Goal: Task Accomplishment & Management: Manage account settings

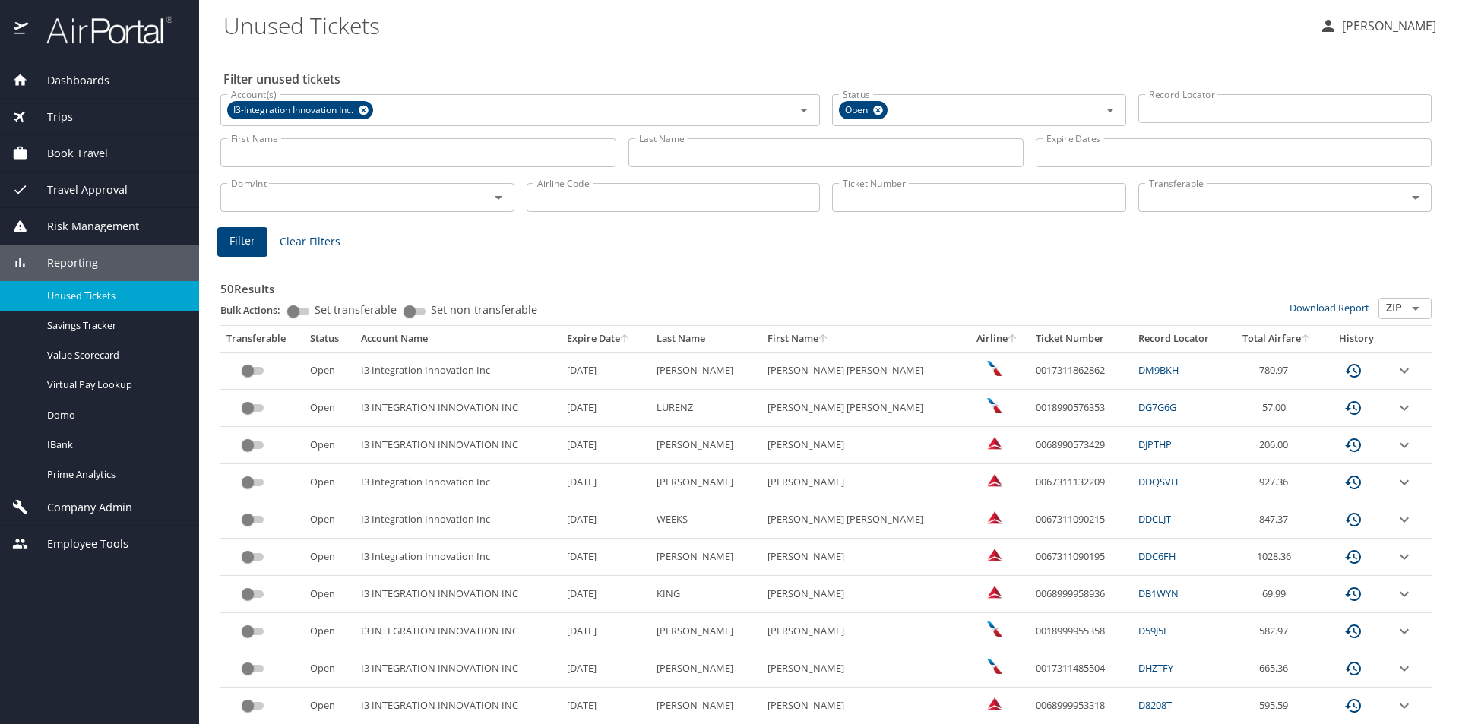
click at [81, 254] on div "Reporting" at bounding box center [99, 263] width 199 height 36
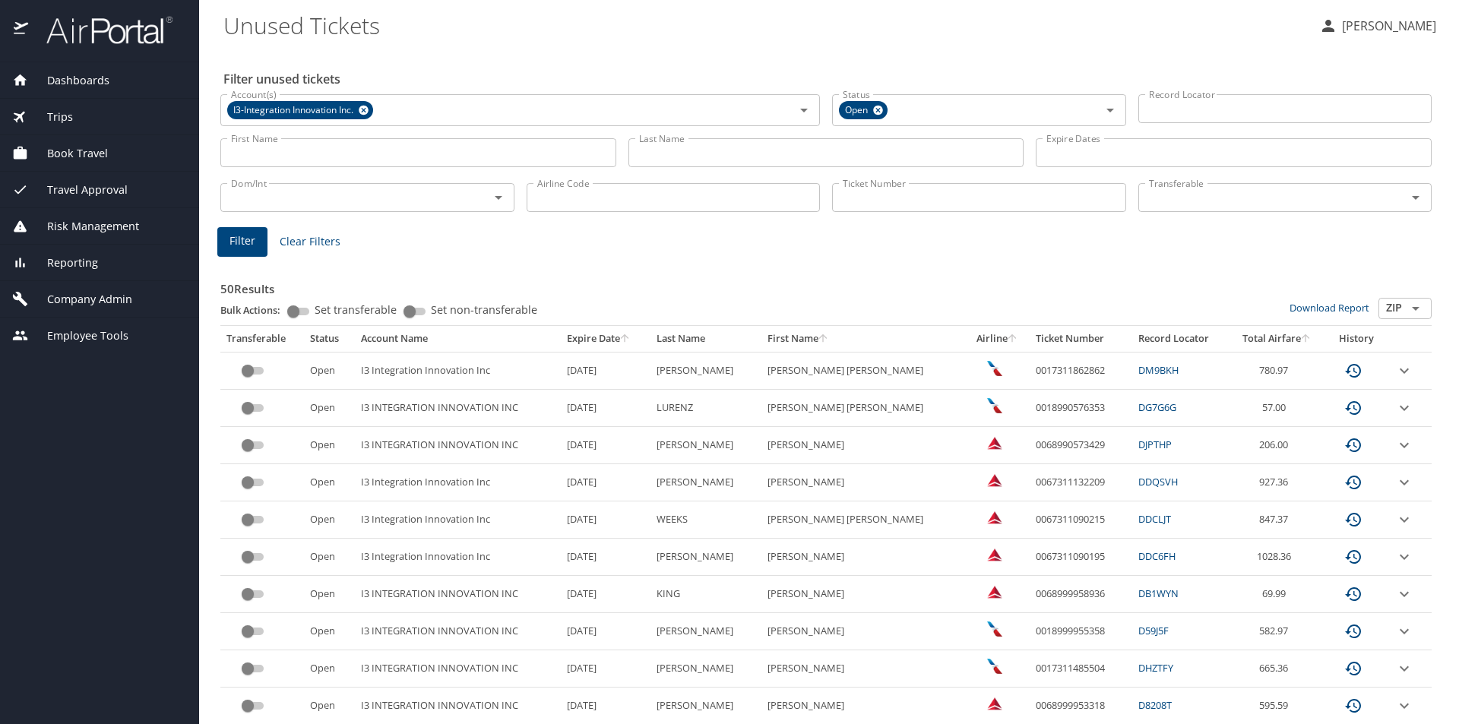
click at [104, 292] on span "Company Admin" at bounding box center [80, 299] width 104 height 17
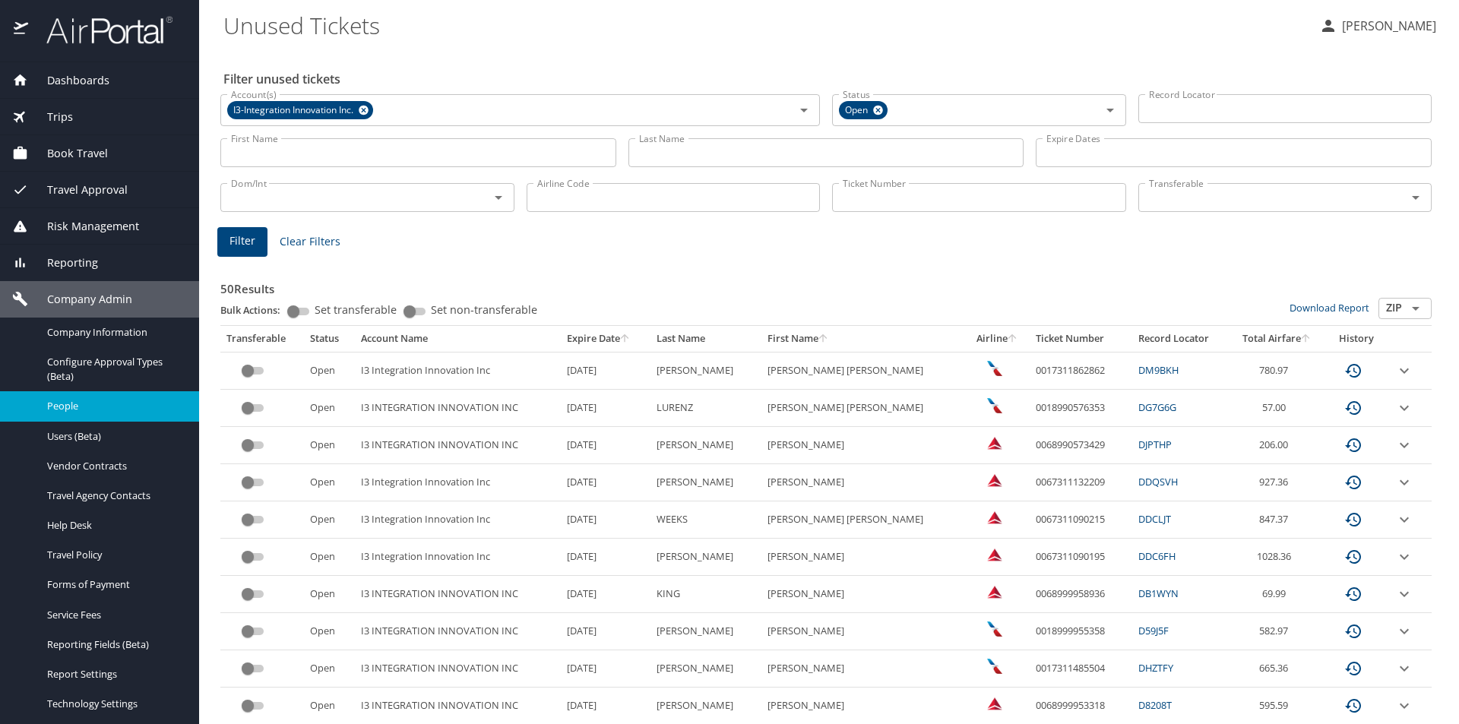
click at [75, 406] on span "People" at bounding box center [114, 406] width 134 height 14
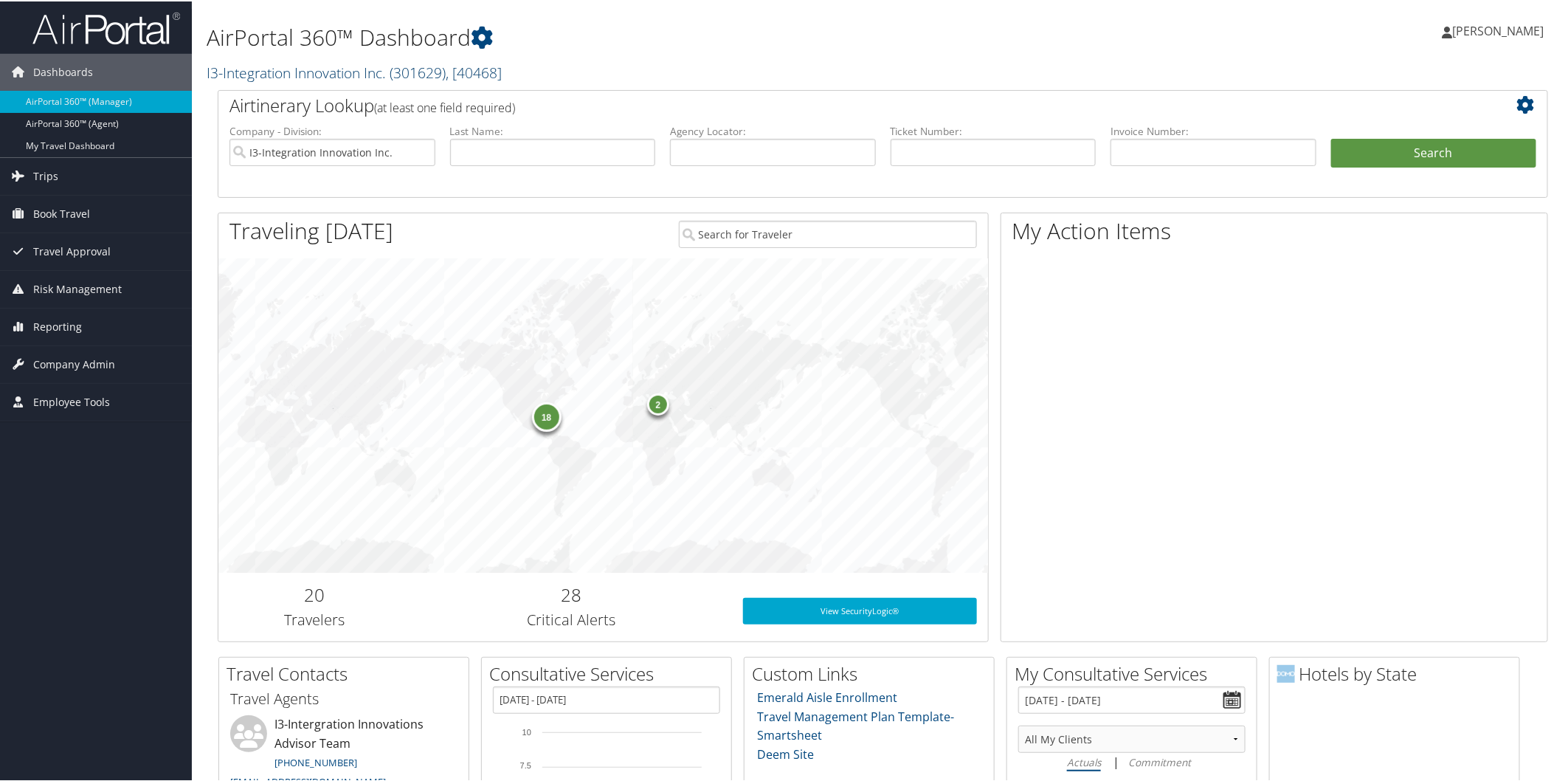
click at [342, 74] on link "I3-Integration Innovation Inc. ( 301629 ) , [ 40468 ]" at bounding box center [355, 71] width 295 height 20
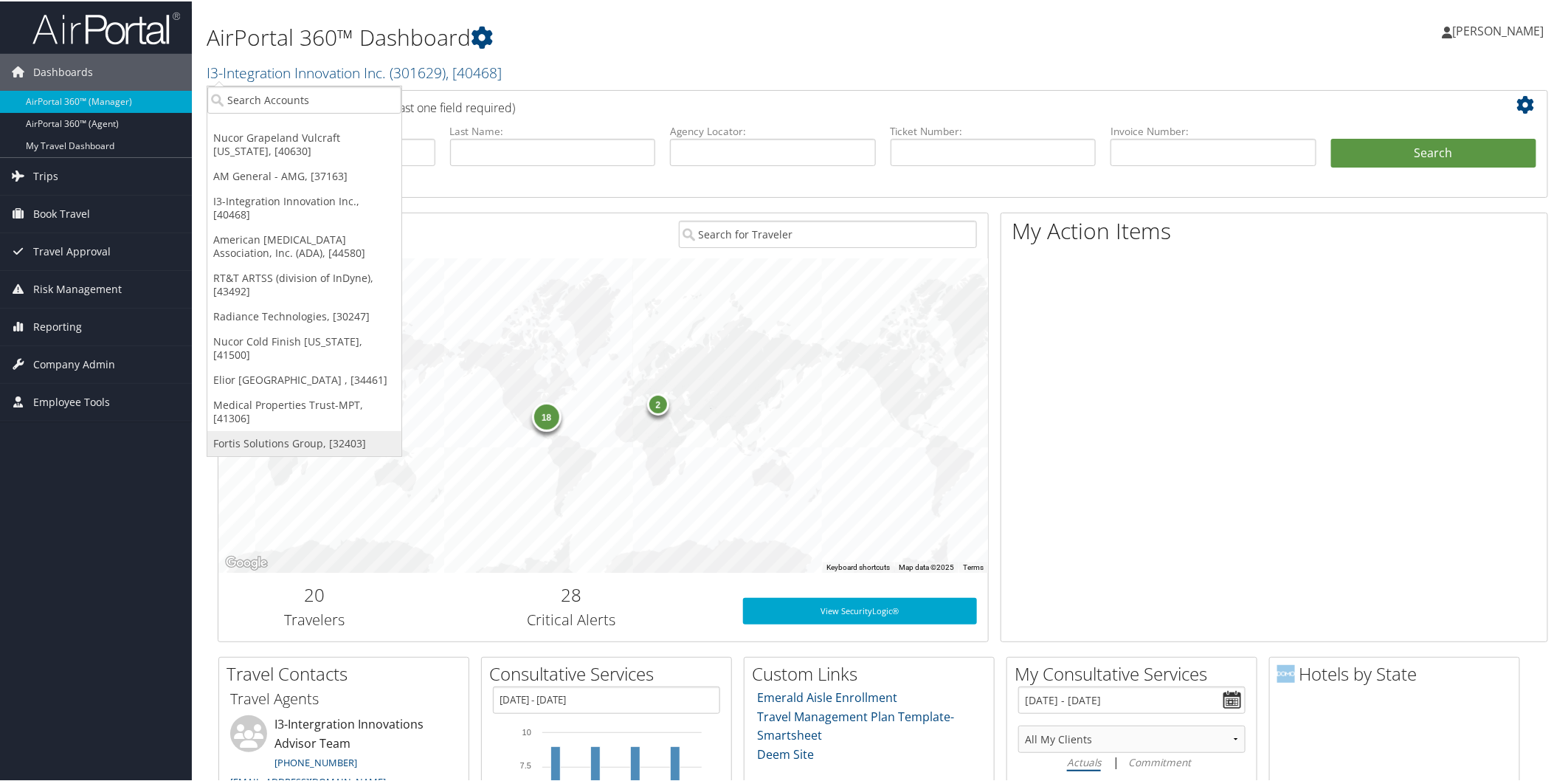
click at [290, 429] on link "Fortis Solutions Group, [32403]" at bounding box center [304, 442] width 194 height 25
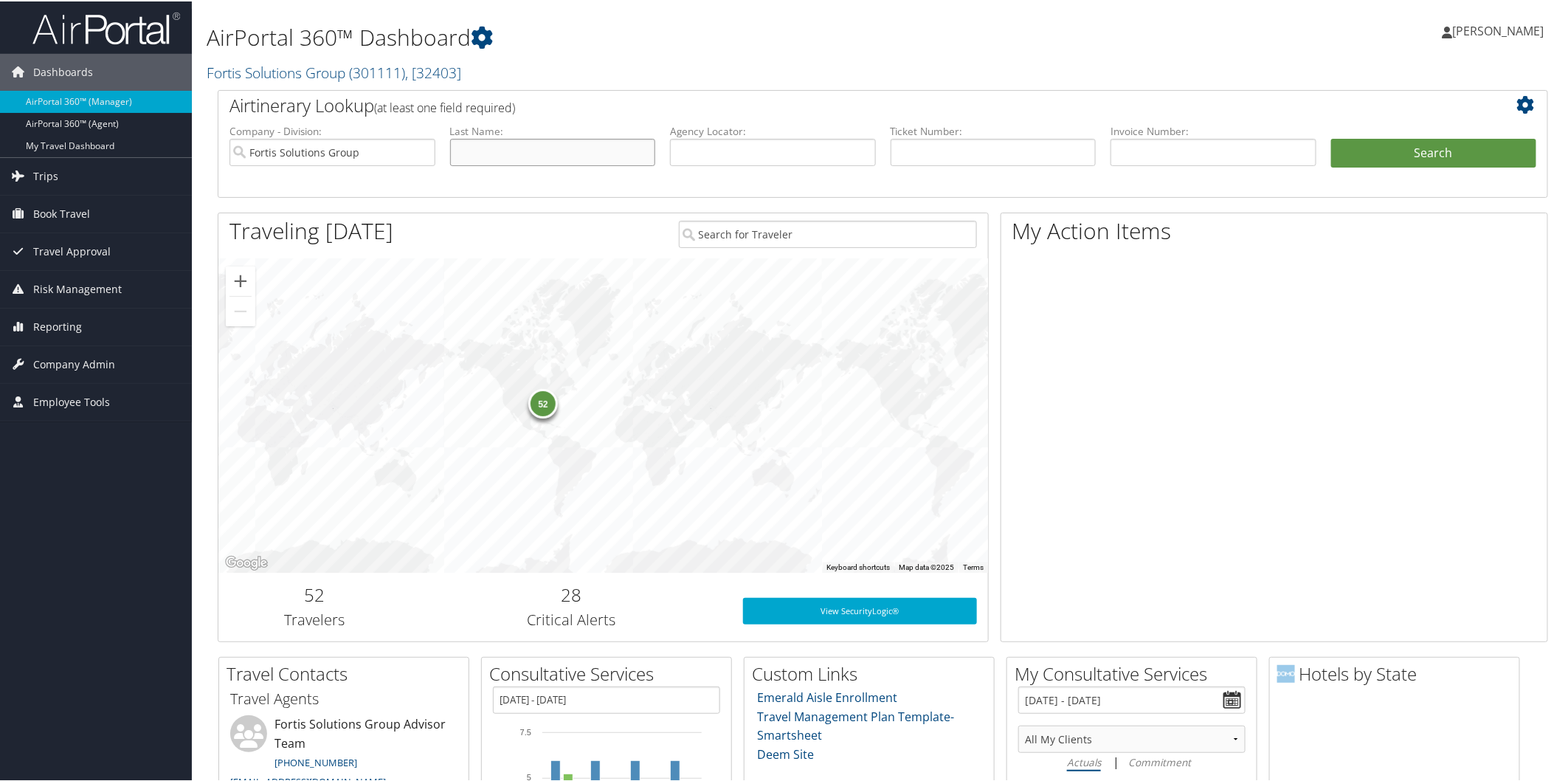
click at [506, 146] on input "text" at bounding box center [553, 151] width 206 height 27
type input "ecklor"
click at [1331, 137] on button "Search" at bounding box center [1434, 152] width 206 height 29
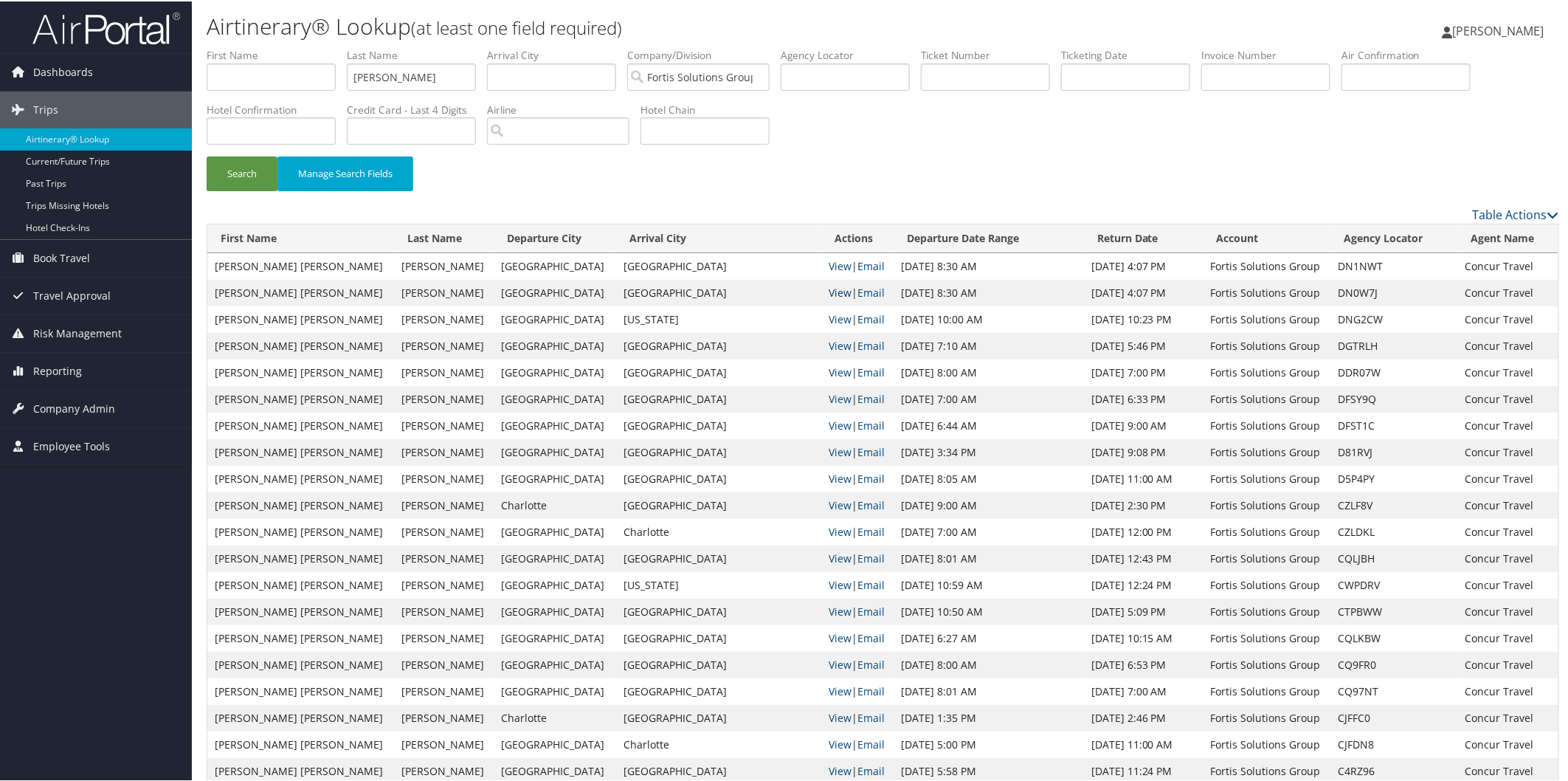
click at [829, 290] on link "View" at bounding box center [840, 290] width 23 height 14
click at [829, 269] on link "View" at bounding box center [840, 264] width 23 height 14
click at [77, 400] on span "Company Admin" at bounding box center [74, 407] width 82 height 37
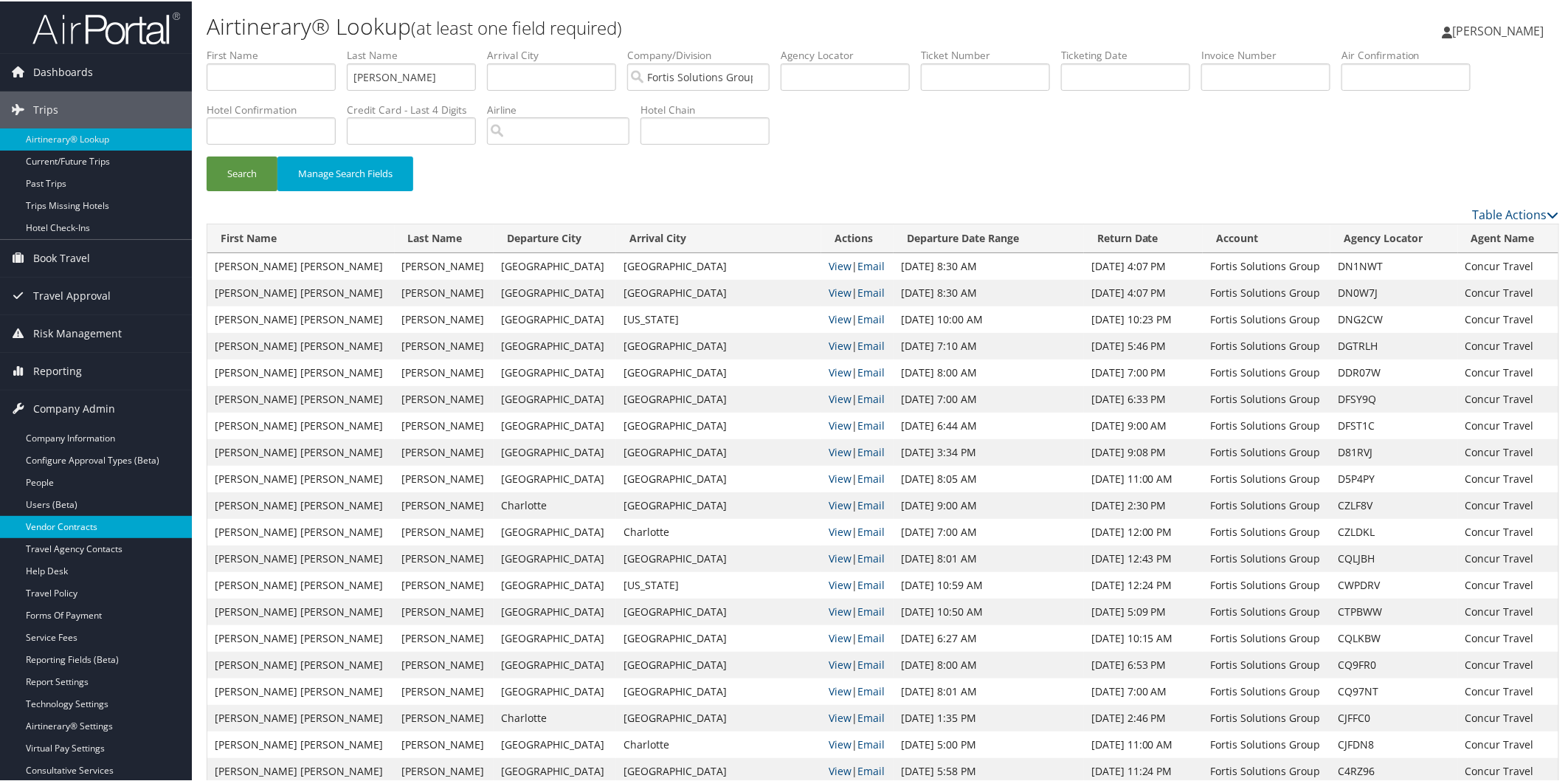
click at [91, 518] on link "Vendor Contracts" at bounding box center [96, 525] width 192 height 22
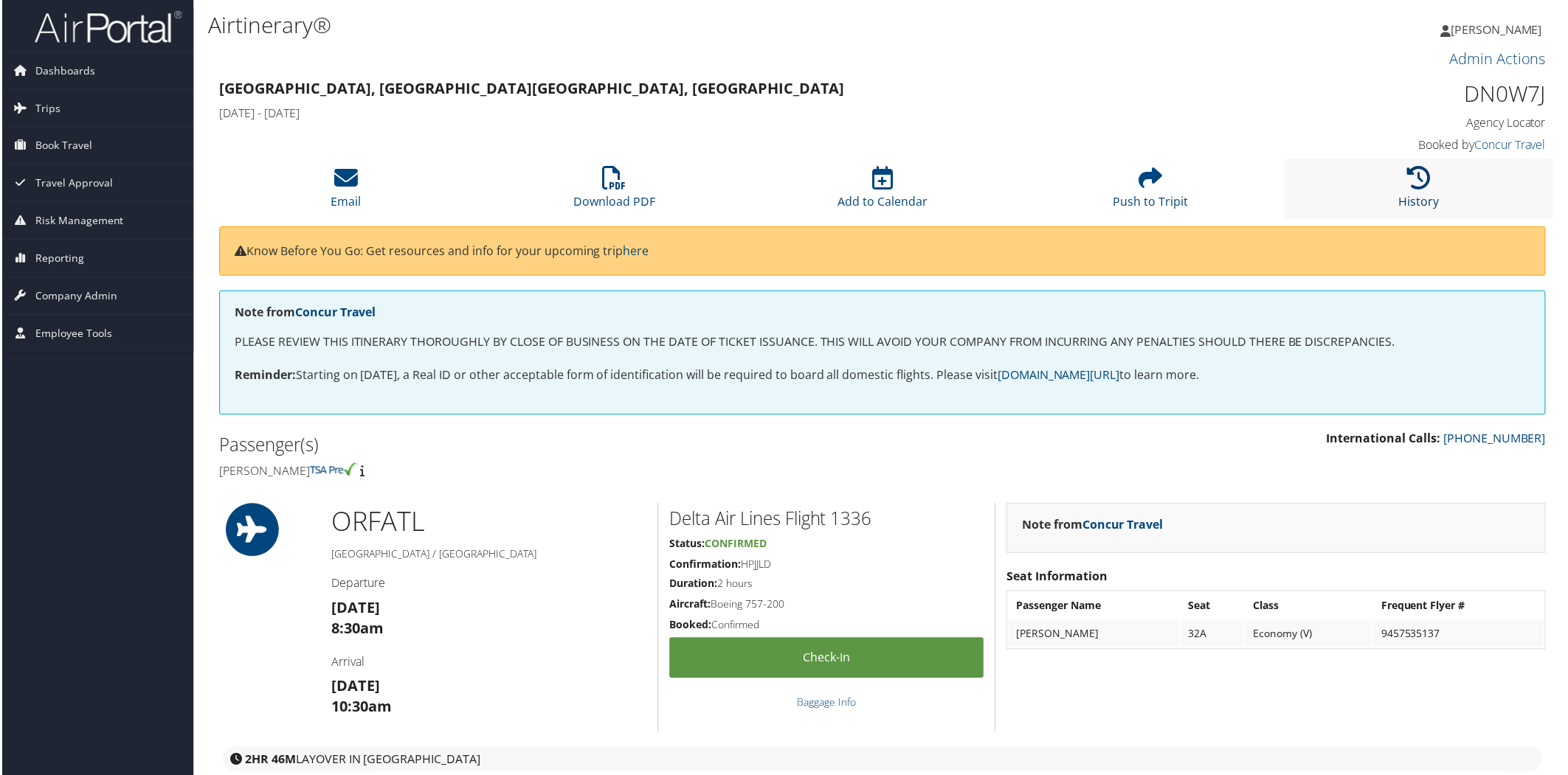
click at [1410, 175] on icon at bounding box center [1421, 179] width 23 height 23
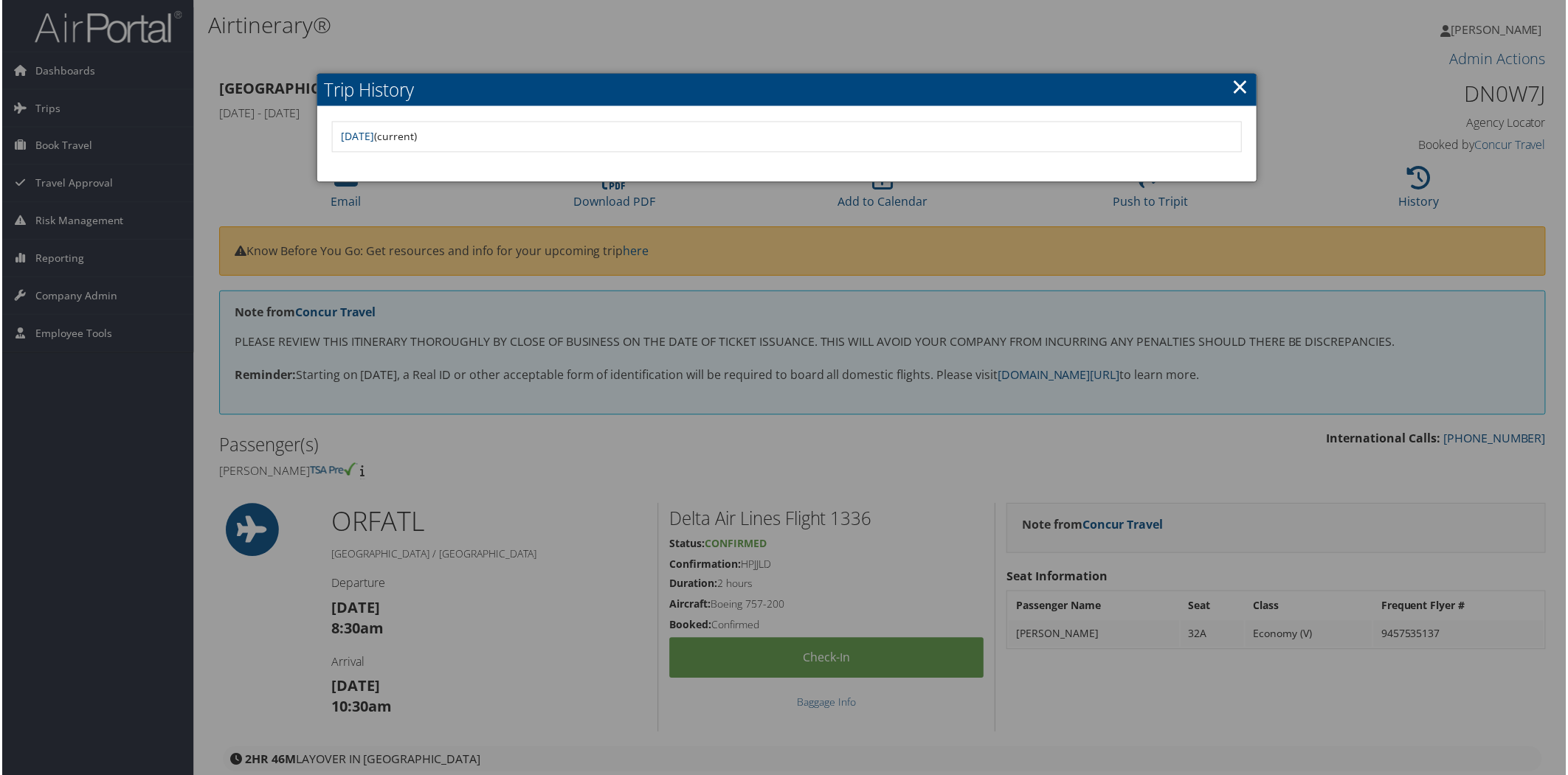
click at [1346, 195] on div at bounding box center [787, 390] width 1574 height 781
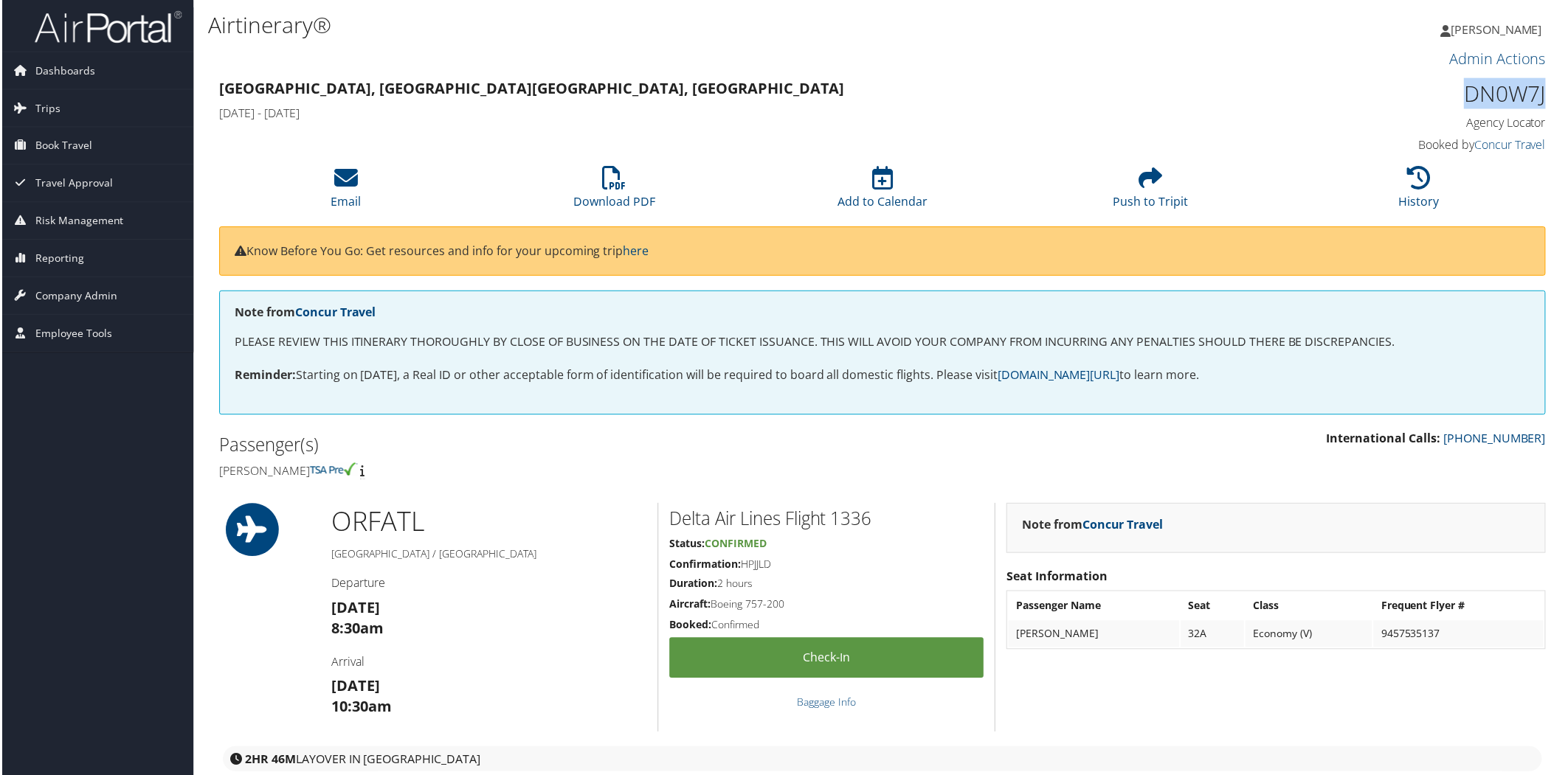
drag, startPoint x: 1464, startPoint y: 93, endPoint x: 1543, endPoint y: 91, distance: 79.0
click at [1543, 91] on div "DN0W7J Agency Locator Agency Locator DN0W7J Booked by Concur Travel Booked by C…" at bounding box center [1390, 117] width 338 height 84
copy h1 "DN0W7J"
click at [883, 767] on div "2HR 46M layover in [GEOGRAPHIC_DATA]" at bounding box center [883, 761] width 1323 height 25
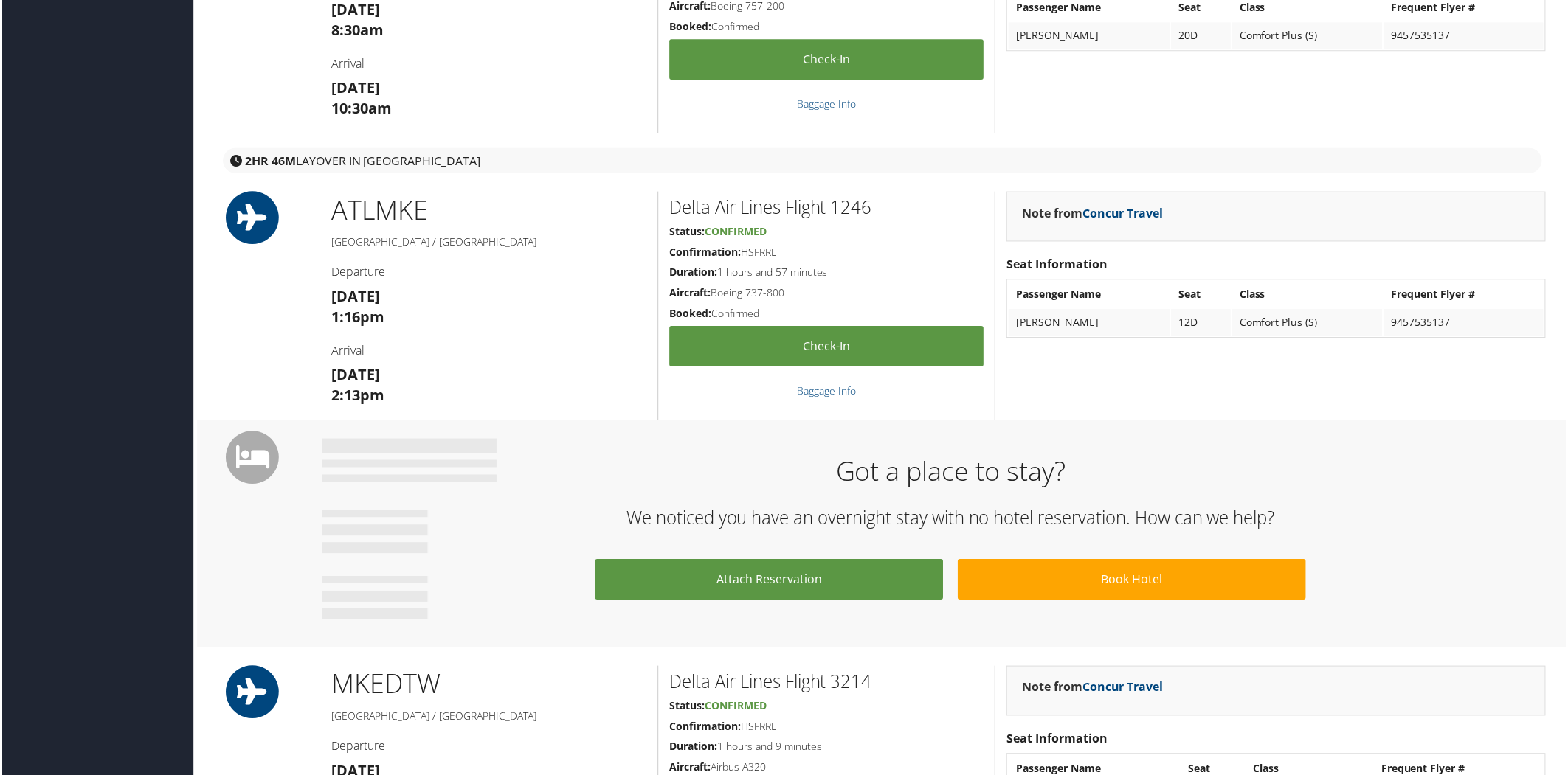
click at [1358, 144] on div "2HR 46M layover in [GEOGRAPHIC_DATA]" at bounding box center [883, 152] width 1352 height 40
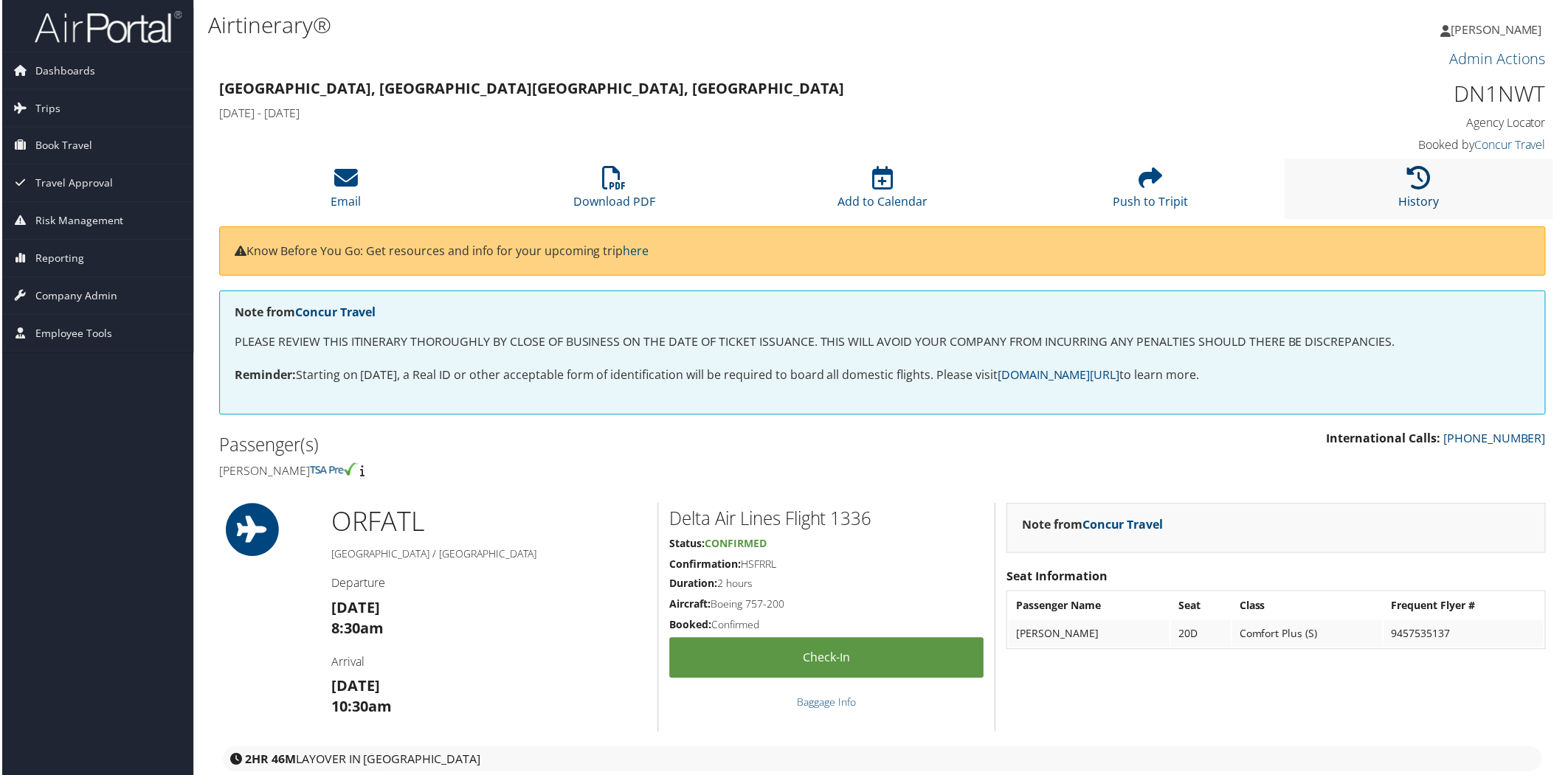
click at [1418, 178] on icon at bounding box center [1421, 179] width 23 height 23
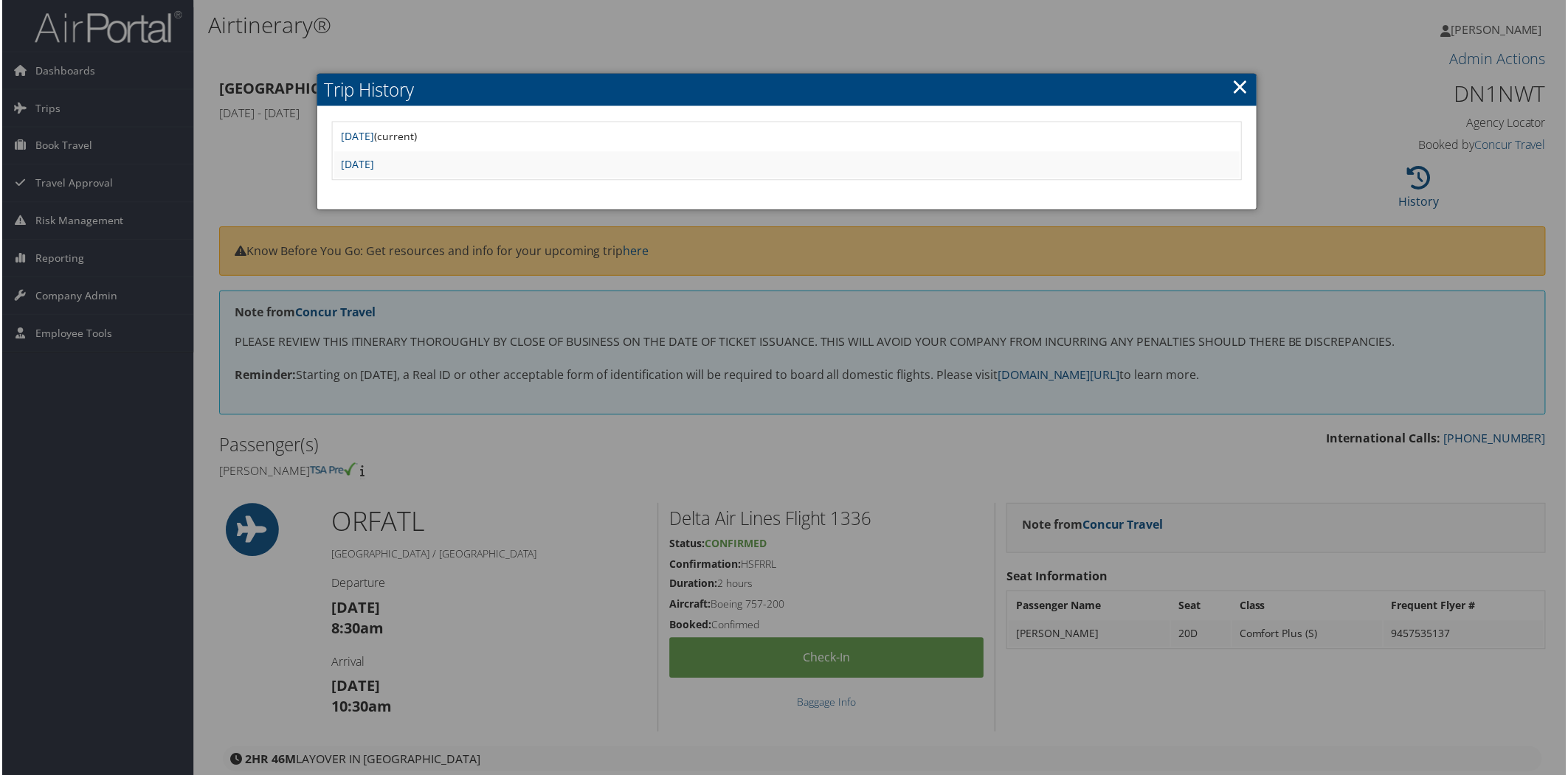
click at [1241, 83] on link "×" at bounding box center [1241, 86] width 17 height 29
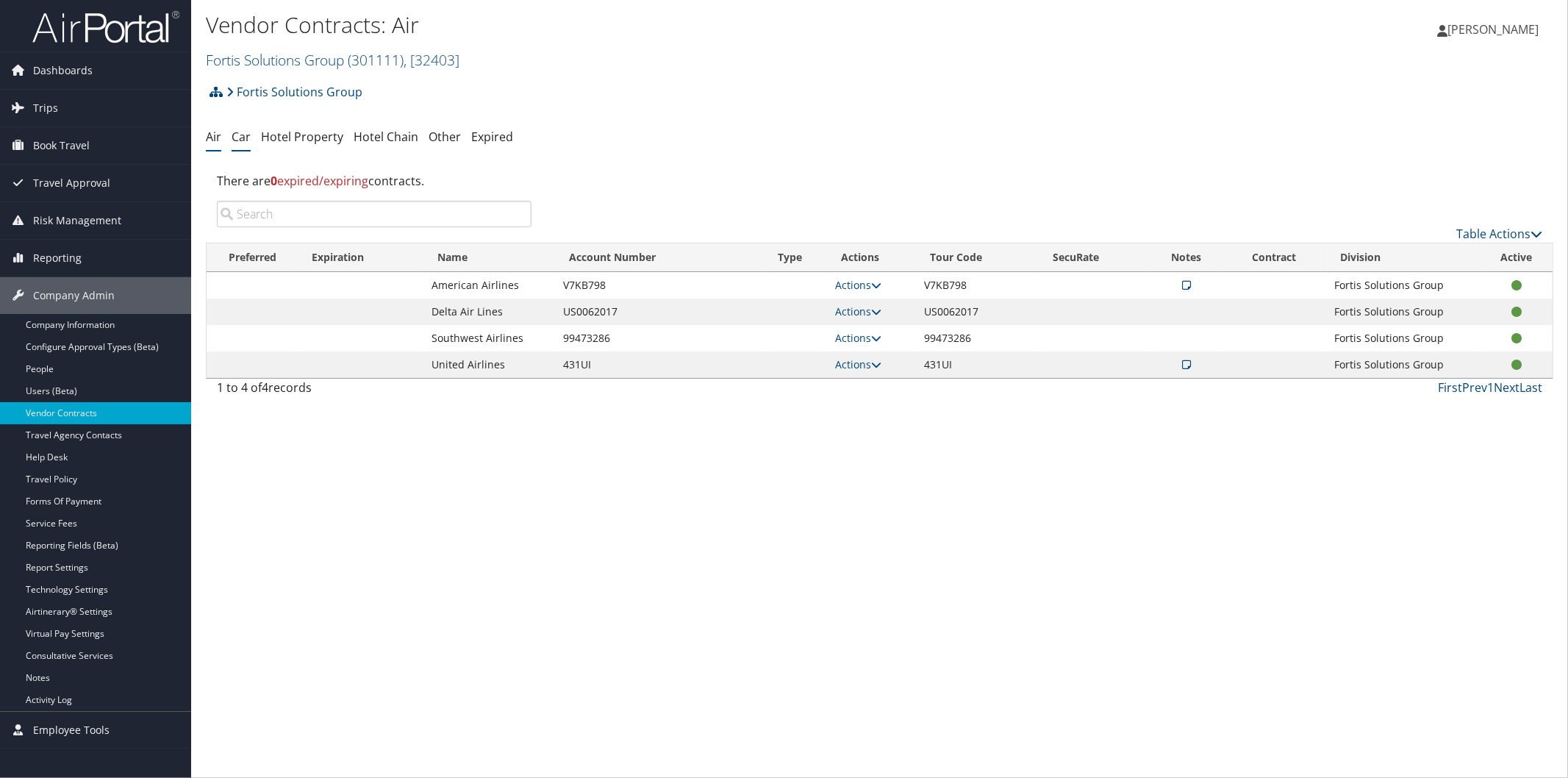
click at [238, 136] on link "Car" at bounding box center [241, 136] width 19 height 16
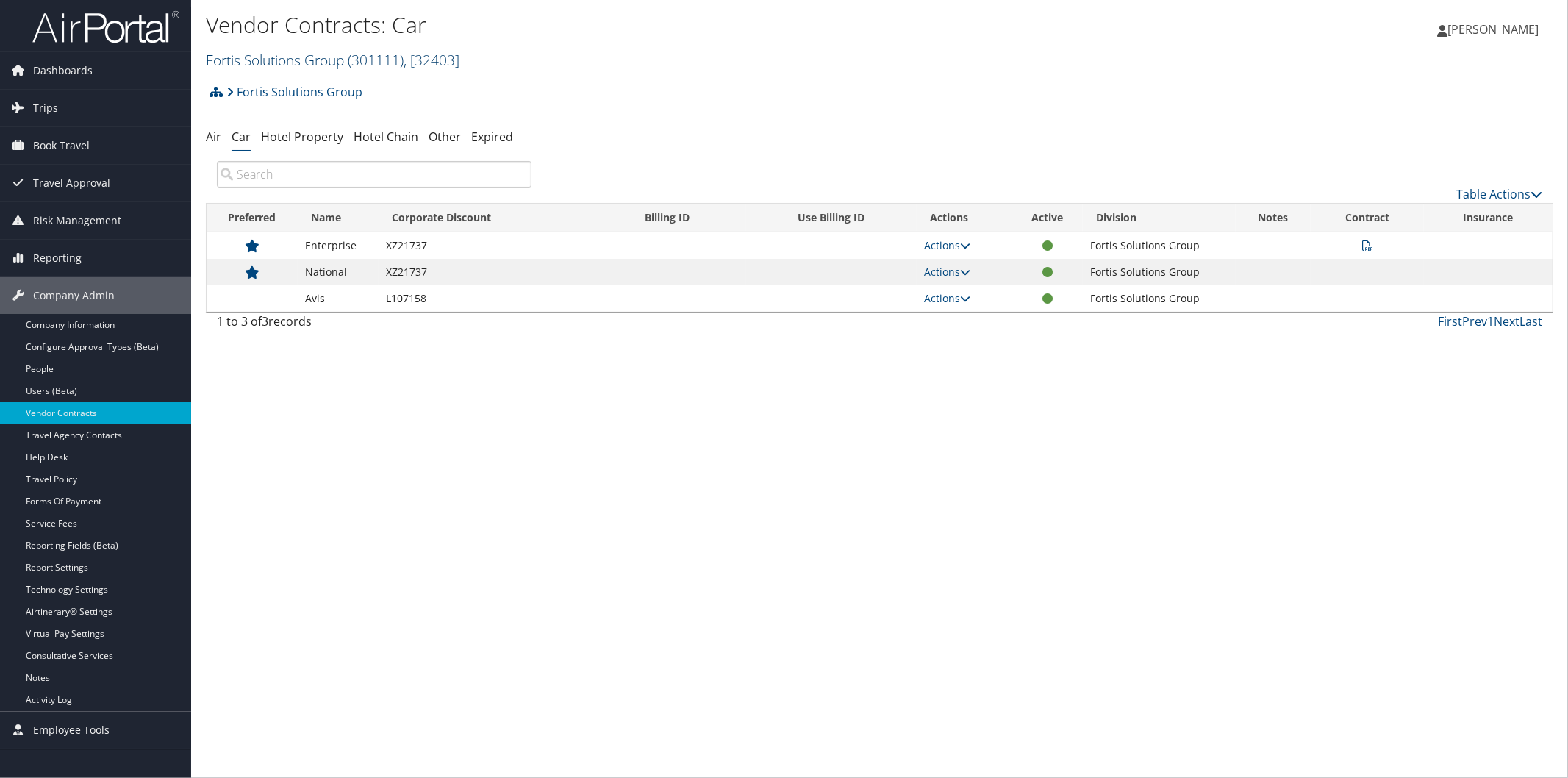
click at [334, 53] on link "Fortis Solutions Group ( 301111 ) , [ 32403 ]" at bounding box center [333, 60] width 254 height 20
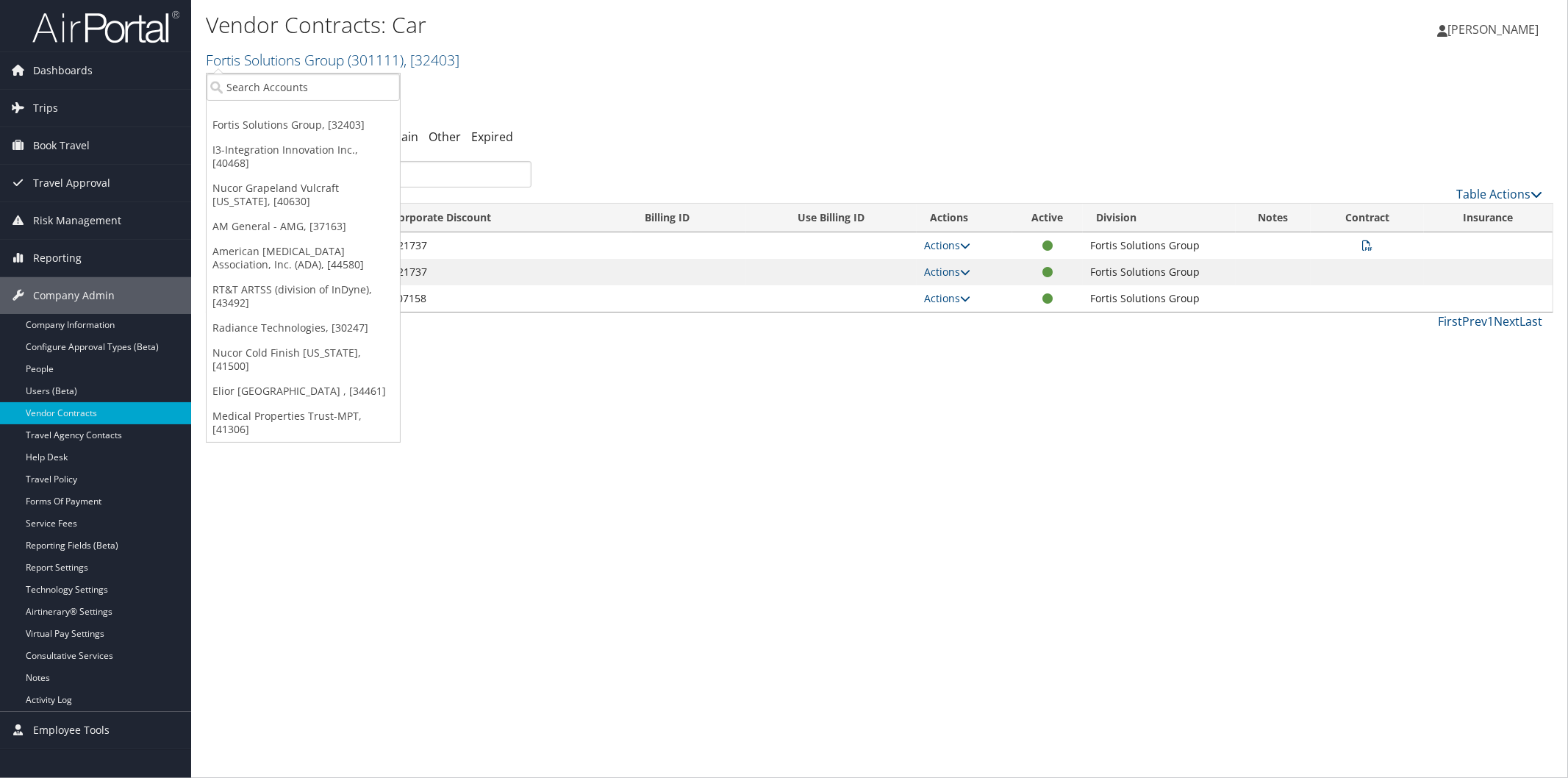
click at [363, 73] on ul "Fortis Solutions Group, [32403] I3-Integration Innovation Inc., [40468] Nucor G…" at bounding box center [303, 257] width 195 height 370
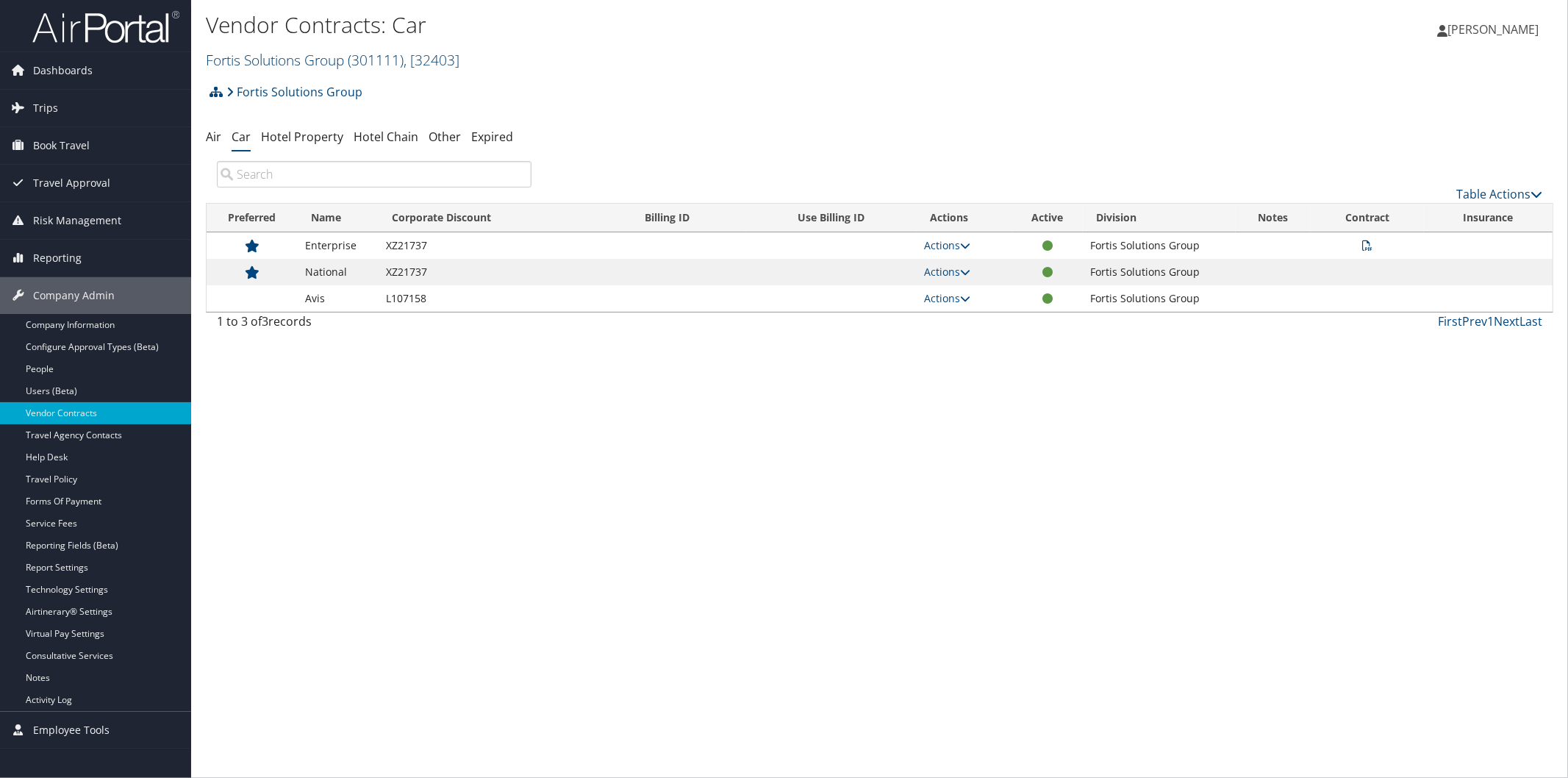
click at [317, 60] on link "Fortis Solutions Group ( 301111 ) , [ 32403 ]" at bounding box center [333, 60] width 254 height 20
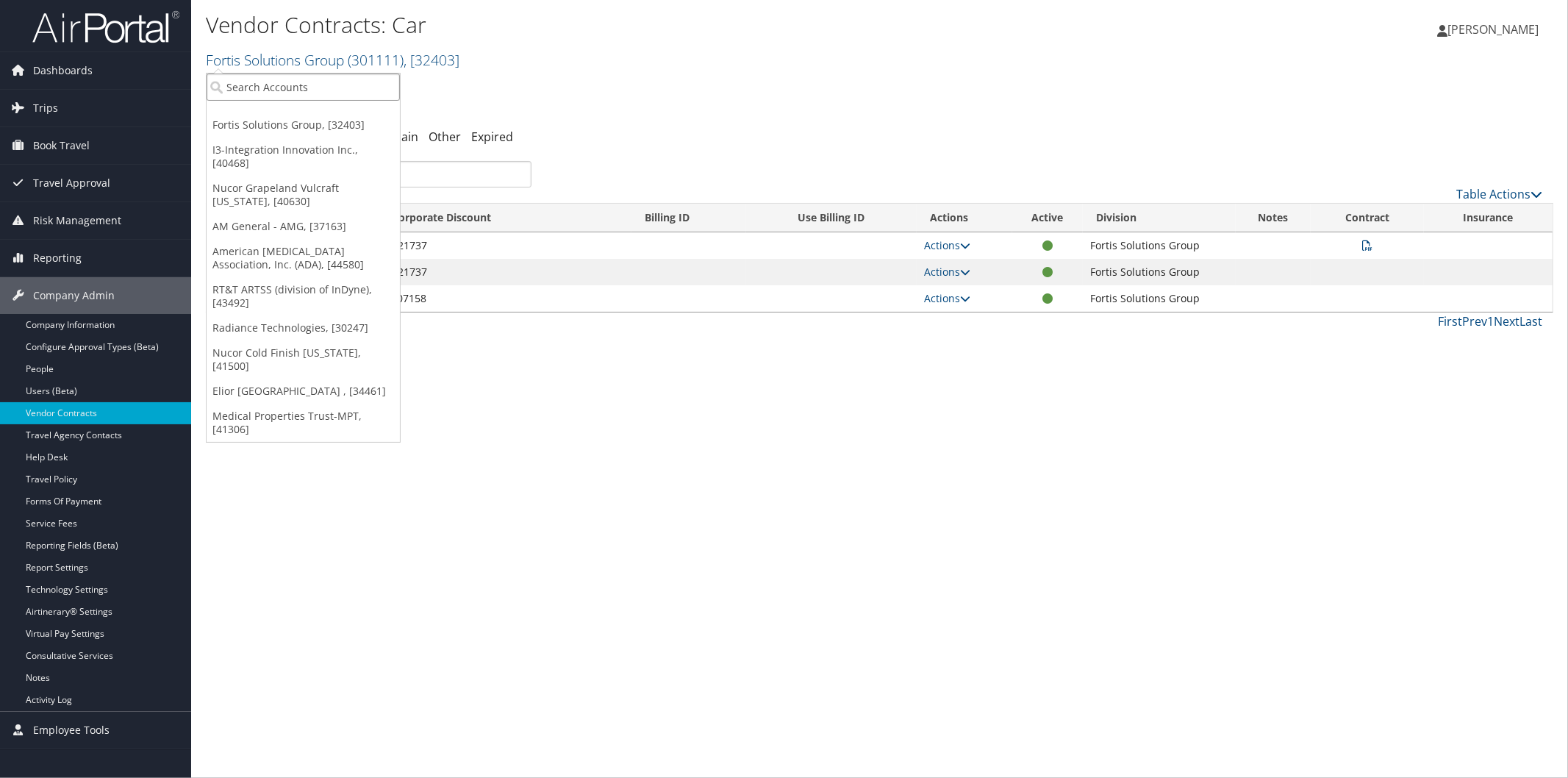
click at [356, 88] on input "search" at bounding box center [303, 87] width 194 height 27
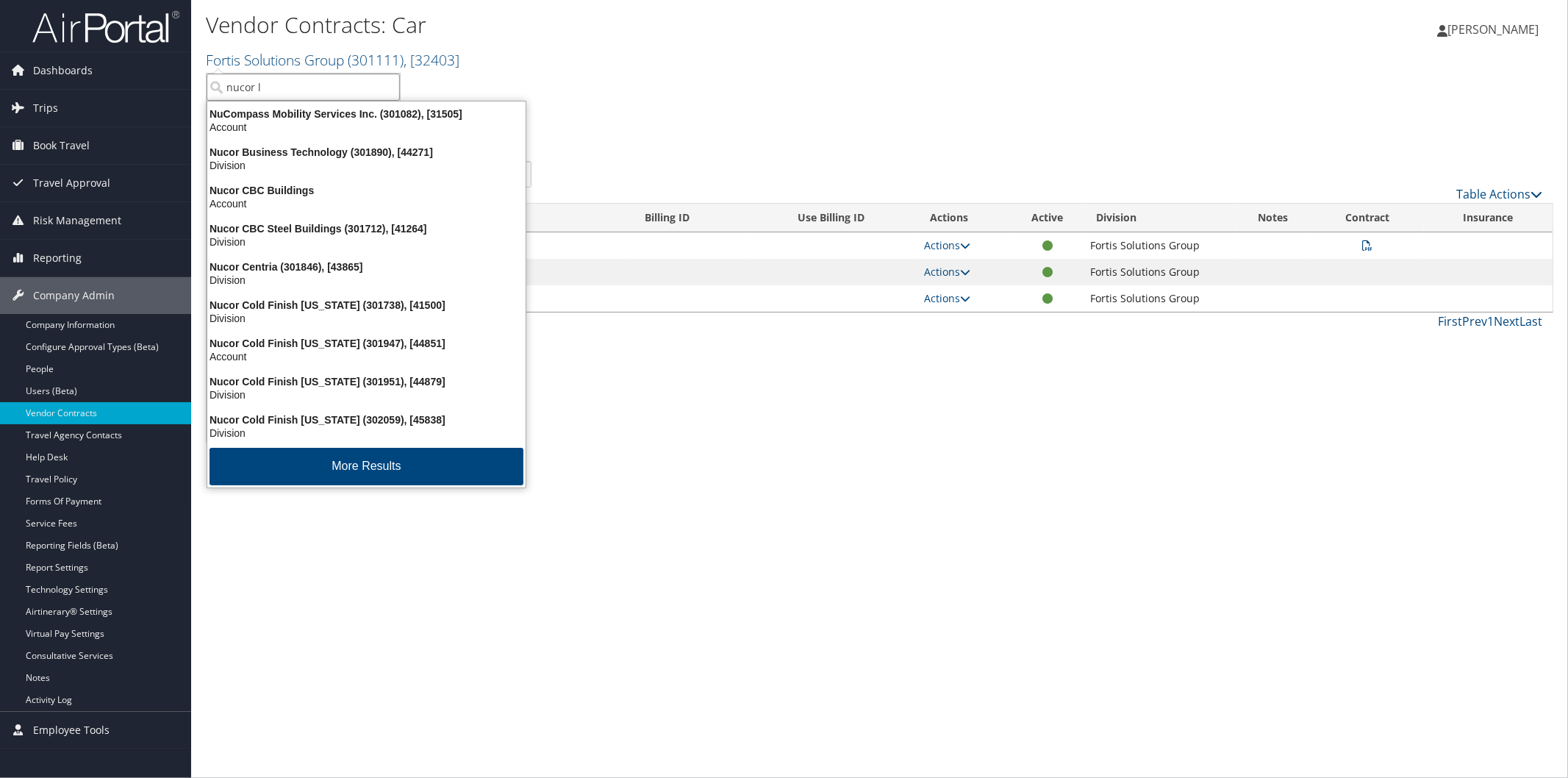
type input "nucor lo"
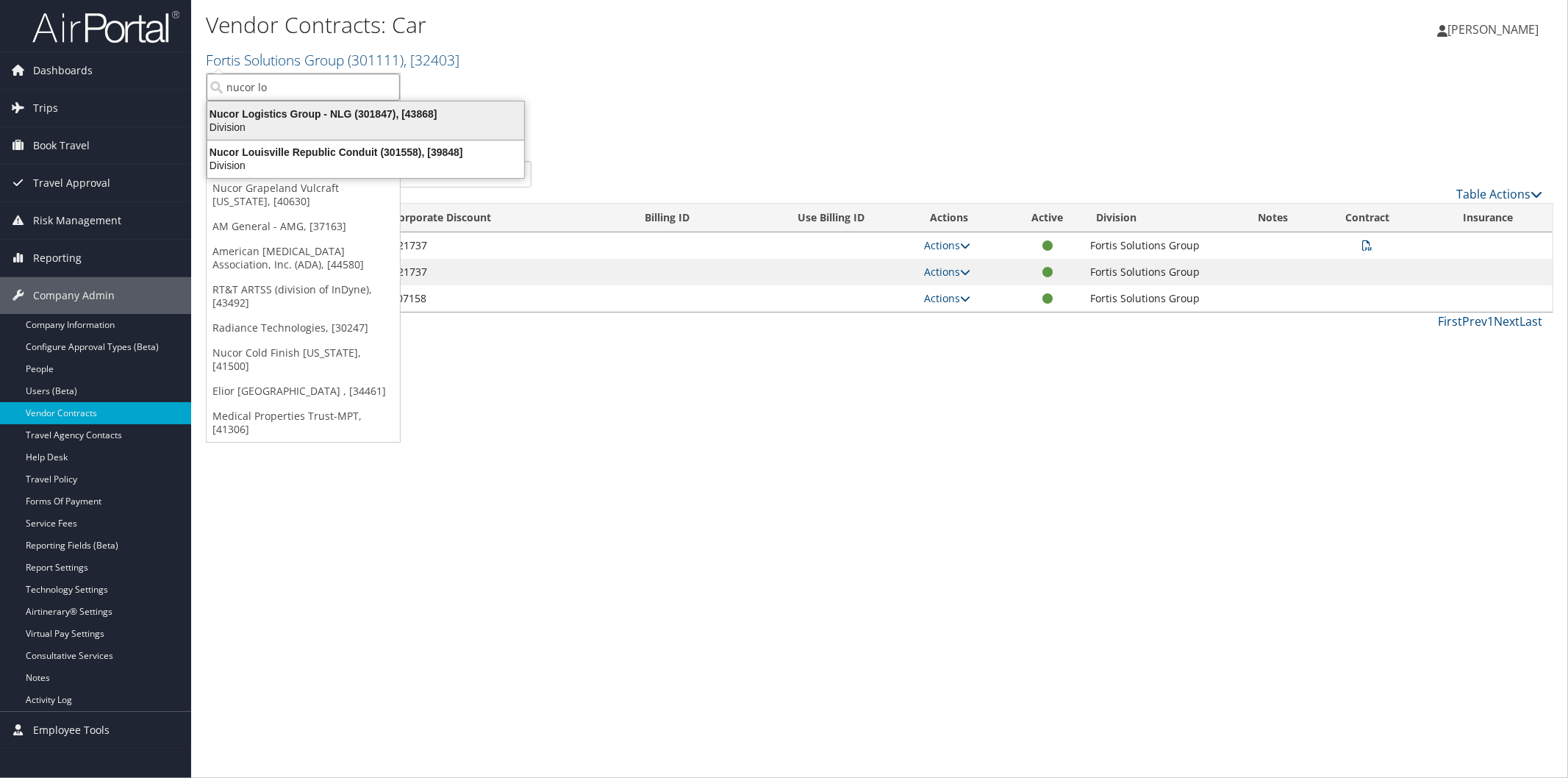
click at [315, 118] on div "Nucor Logistics Group - NLG (301847), [43868]" at bounding box center [366, 114] width 335 height 14
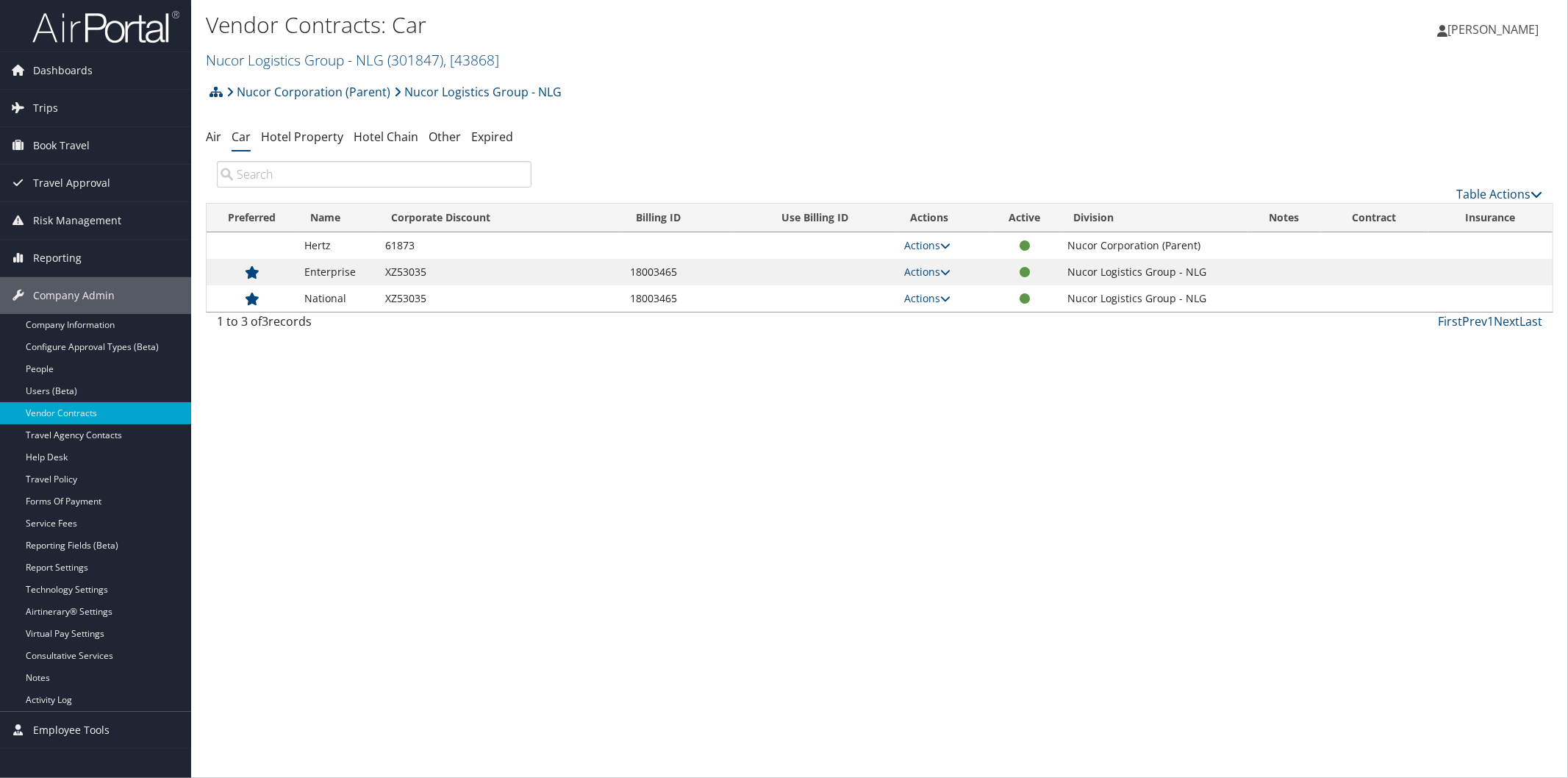
click at [855, 762] on div "Vendor Contracts: Car Nucor Logistics Group - NLG ( 301847 ) , [ 43868 ] Fortis…" at bounding box center [880, 389] width 1377 height 778
click at [317, 61] on link "Nucor Logistics Group - NLG ( 301847 ) , [ 43868 ]" at bounding box center [352, 60] width 293 height 20
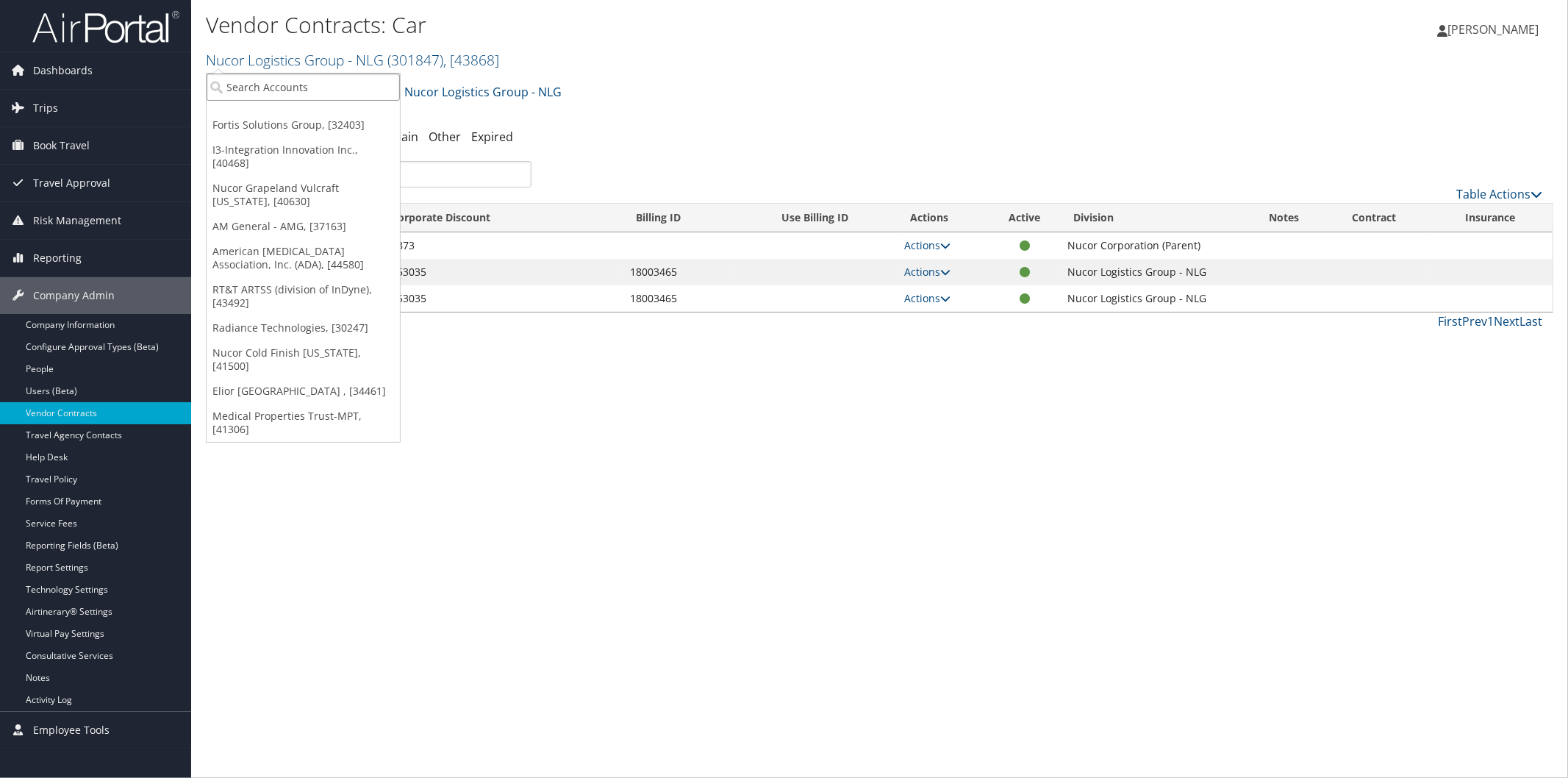
click at [320, 90] on input "search" at bounding box center [303, 87] width 194 height 27
type input "[PERSON_NAME]"
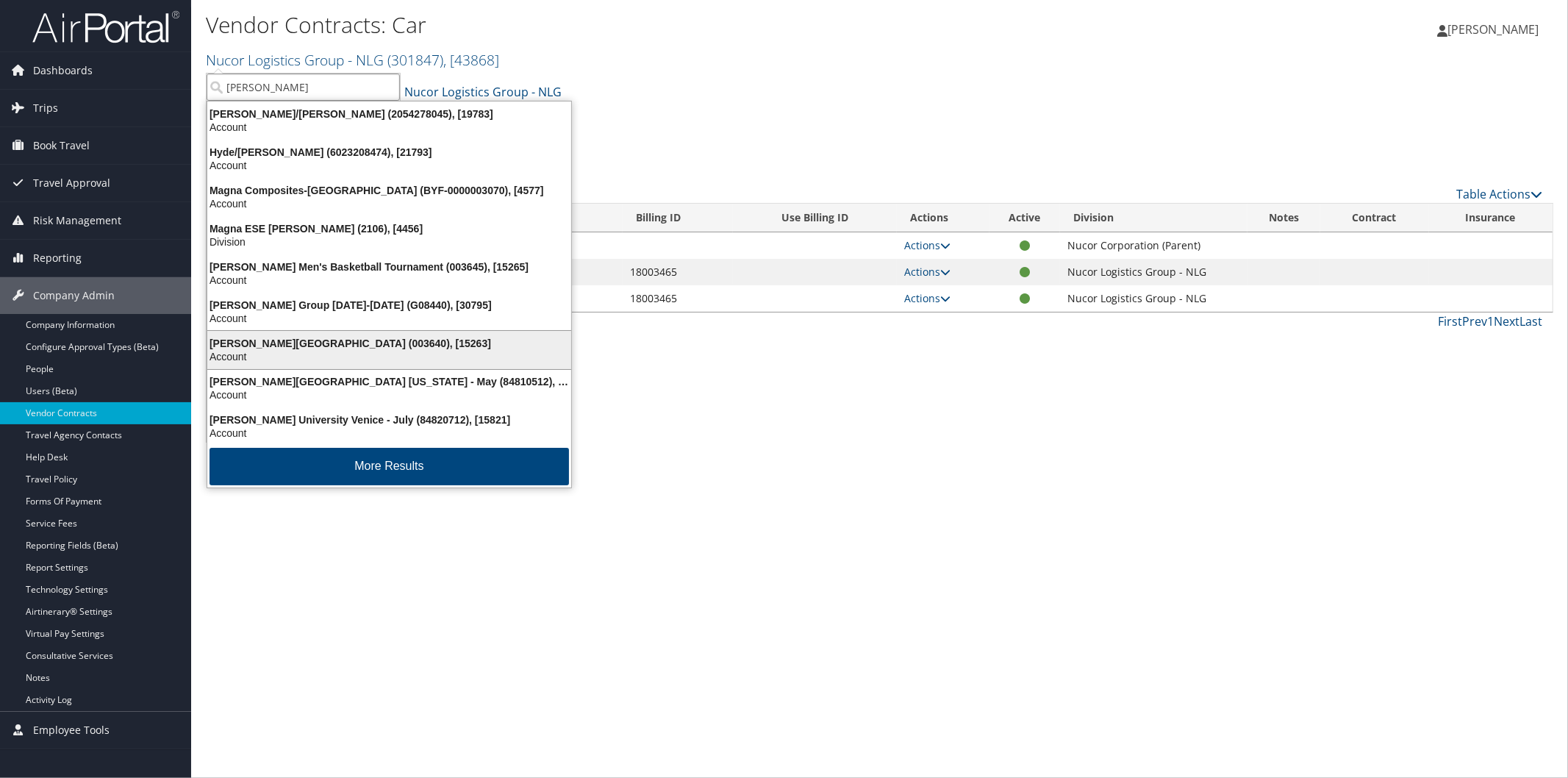
click at [268, 338] on div "[PERSON_NAME][GEOGRAPHIC_DATA] (003640), [15263]" at bounding box center [389, 344] width 381 height 14
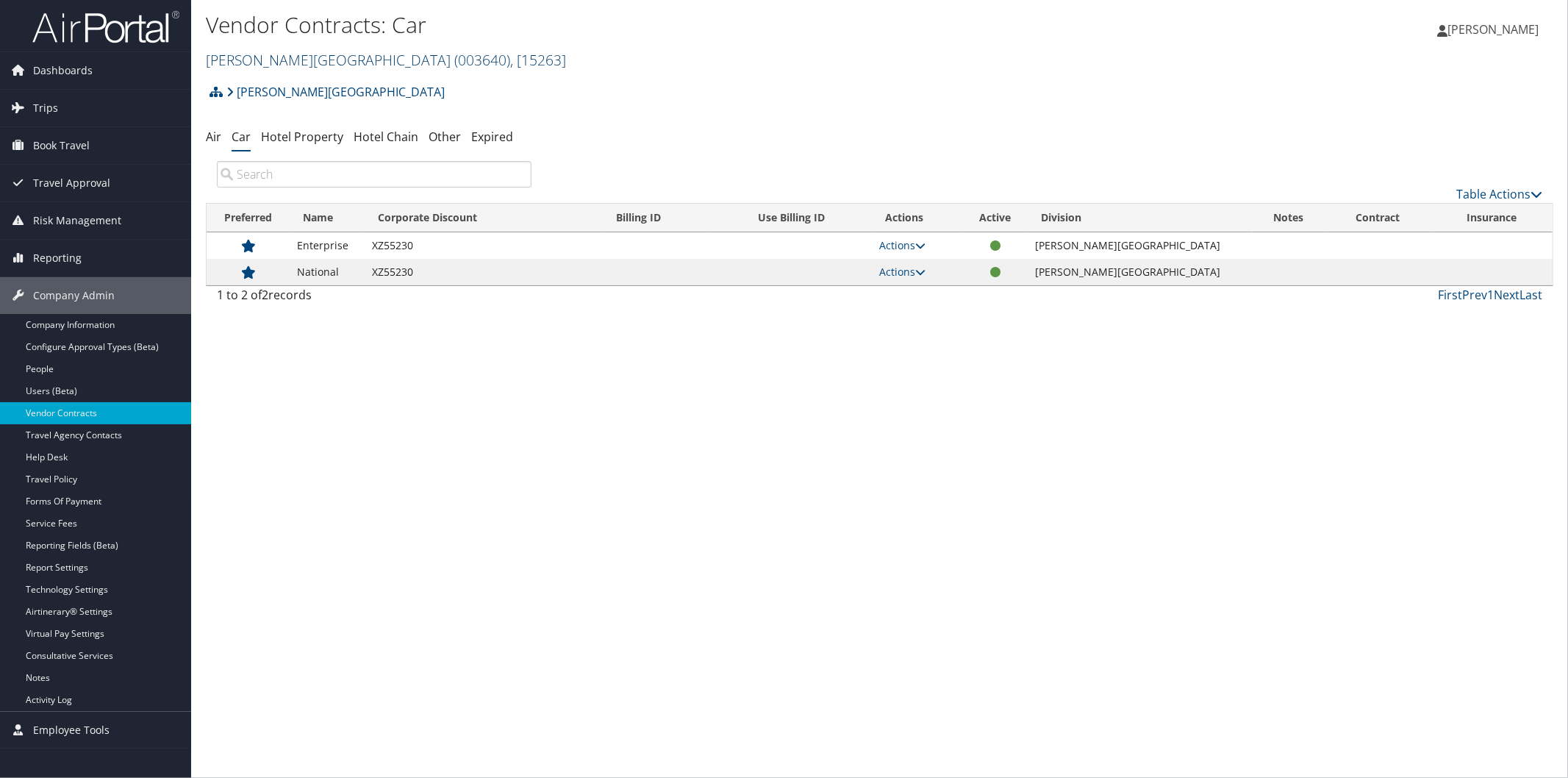
click at [289, 56] on link "Troy University ( 003640 ) , [ 15263 ]" at bounding box center [386, 60] width 360 height 20
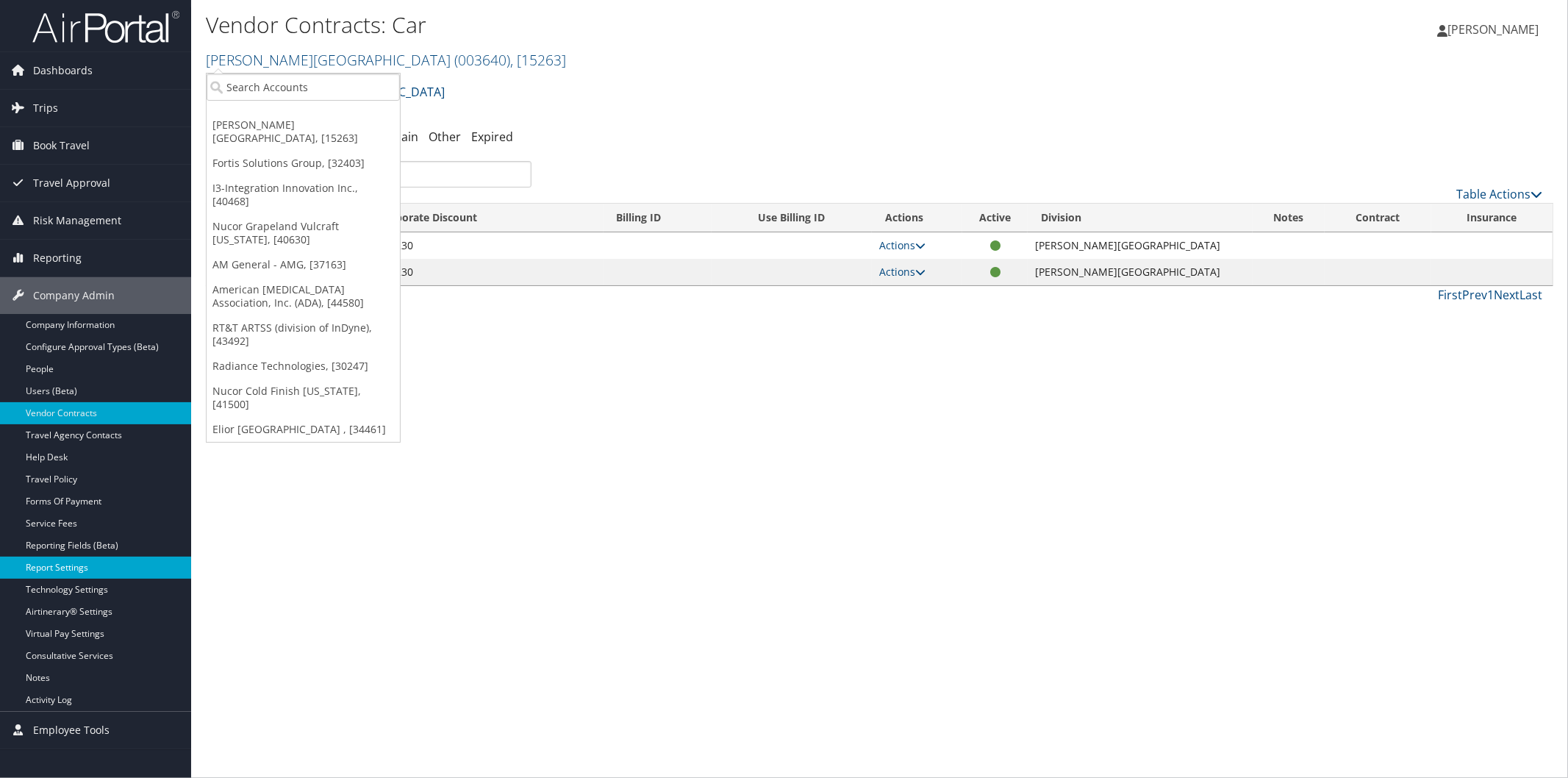
click at [40, 557] on link "Report Settings" at bounding box center [96, 567] width 192 height 22
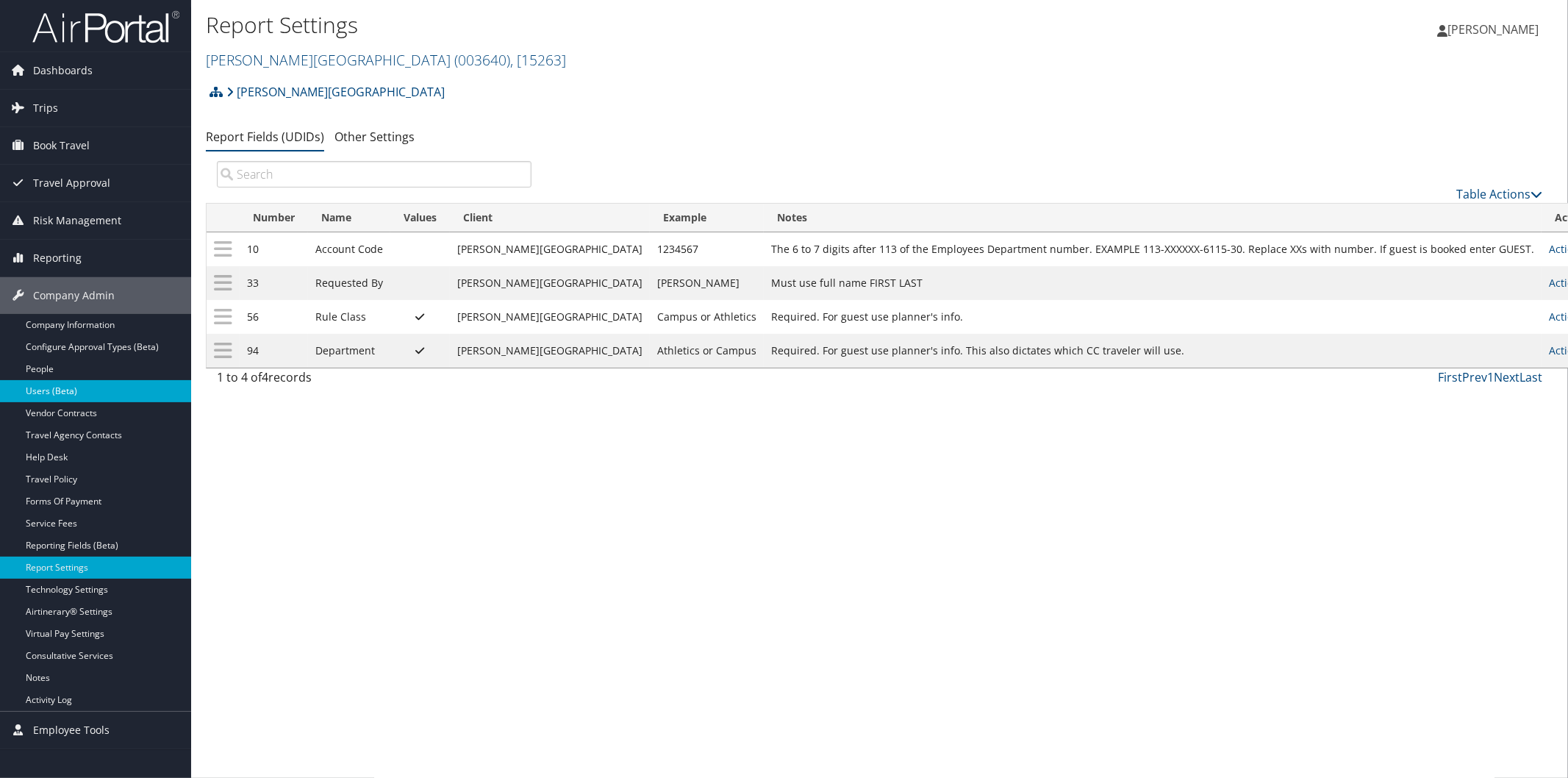
click at [34, 380] on link "Users (Beta)" at bounding box center [96, 391] width 192 height 22
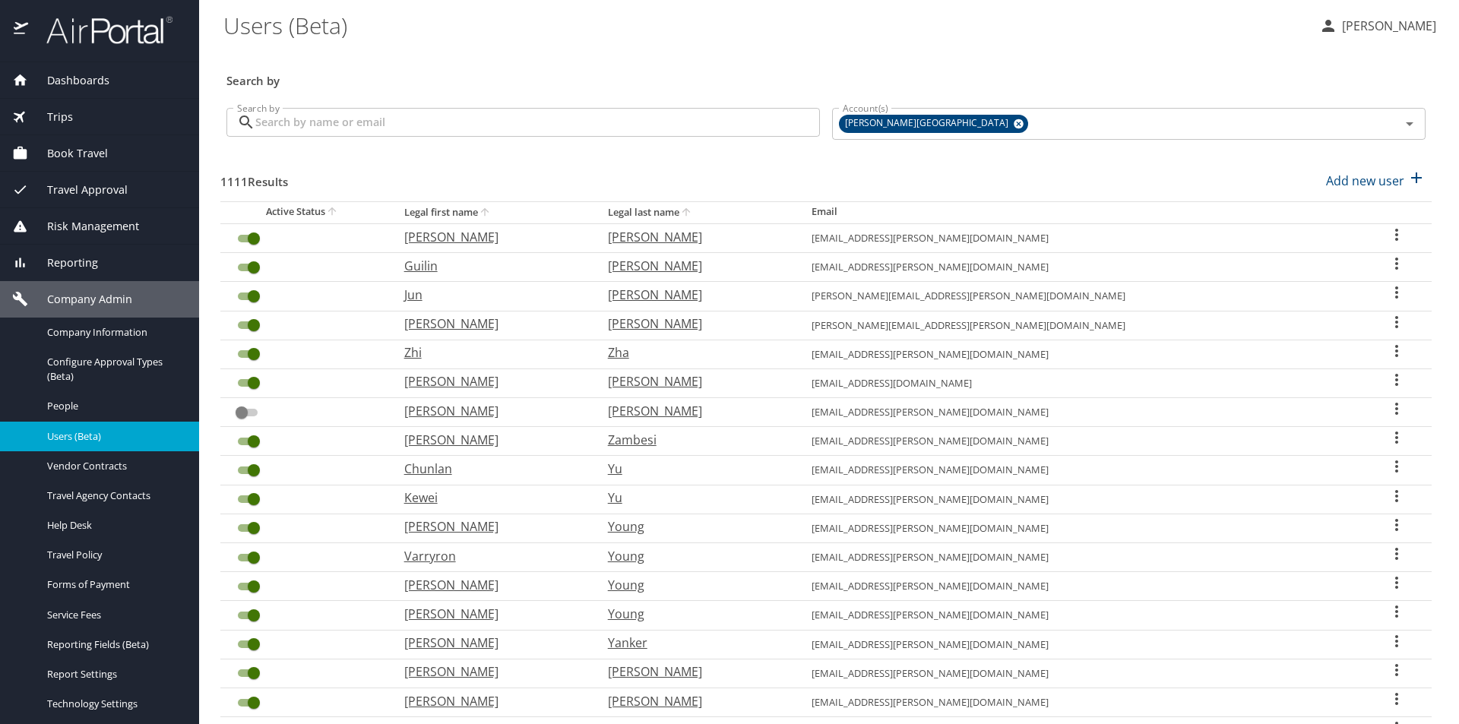
click at [1387, 235] on icon "User Search Table" at bounding box center [1396, 235] width 18 height 18
click at [1323, 235] on p "View profile" at bounding box center [1298, 237] width 67 height 18
select select "US"
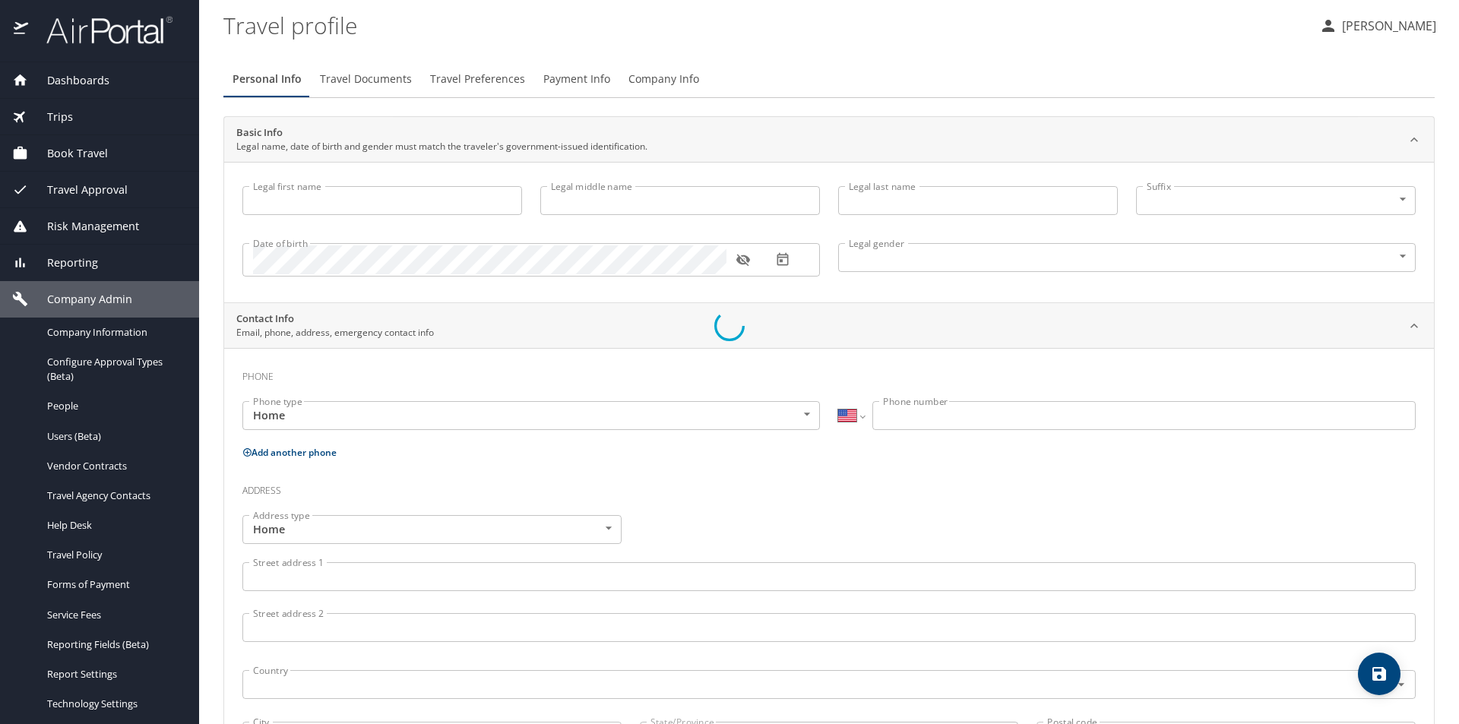
select select "US"
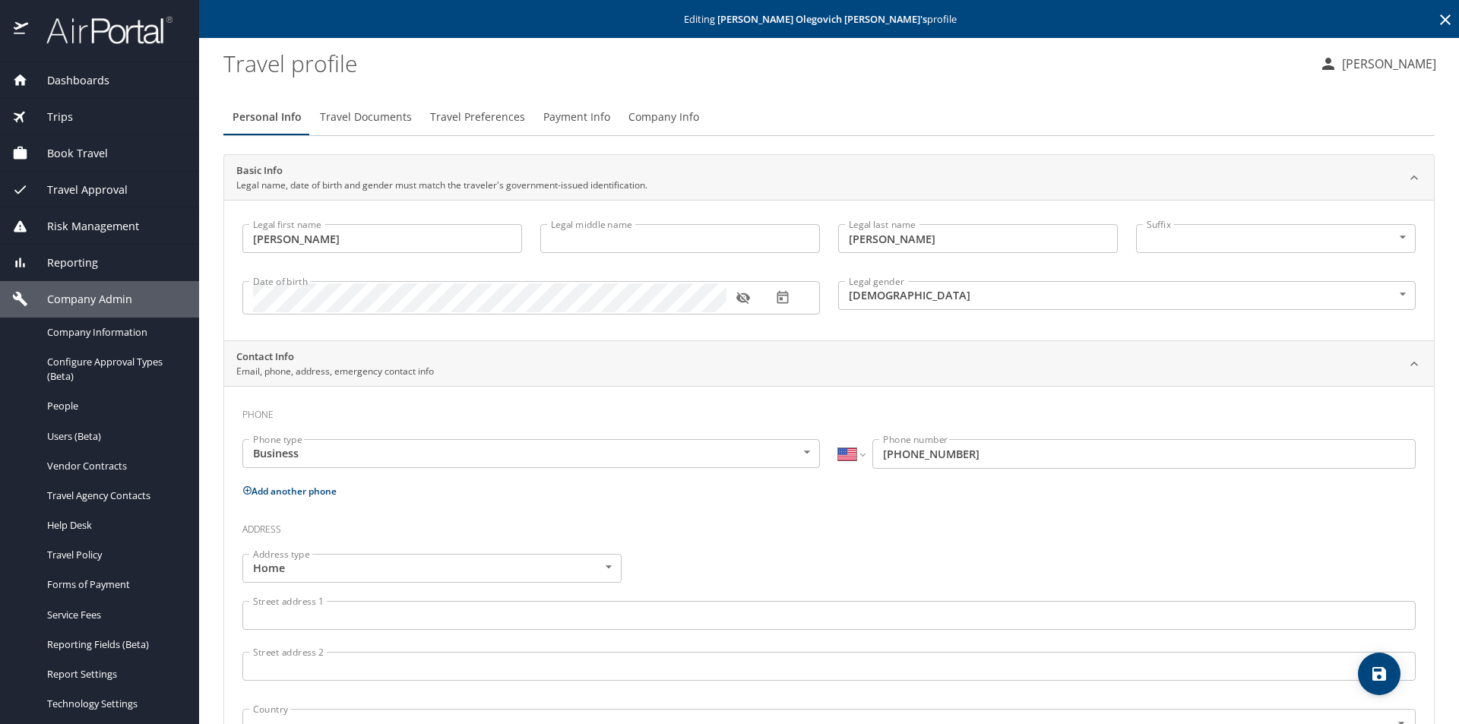
type input "Konstantin Olegovich"
type input "Zhukov"
type input "Male"
type input "Taylor"
type input "Hartshorn"
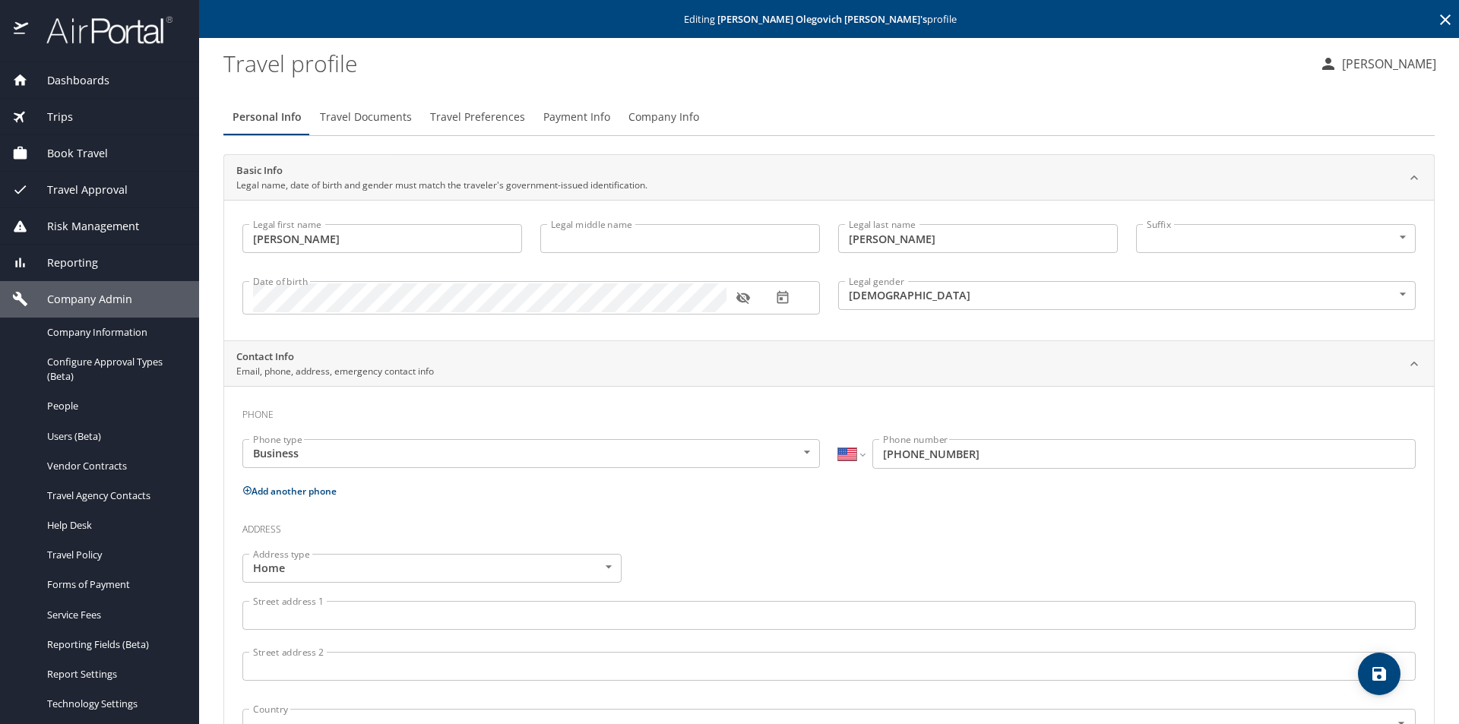
type input "(913) 207-8800"
click at [693, 110] on button "Company Info" at bounding box center [663, 117] width 89 height 36
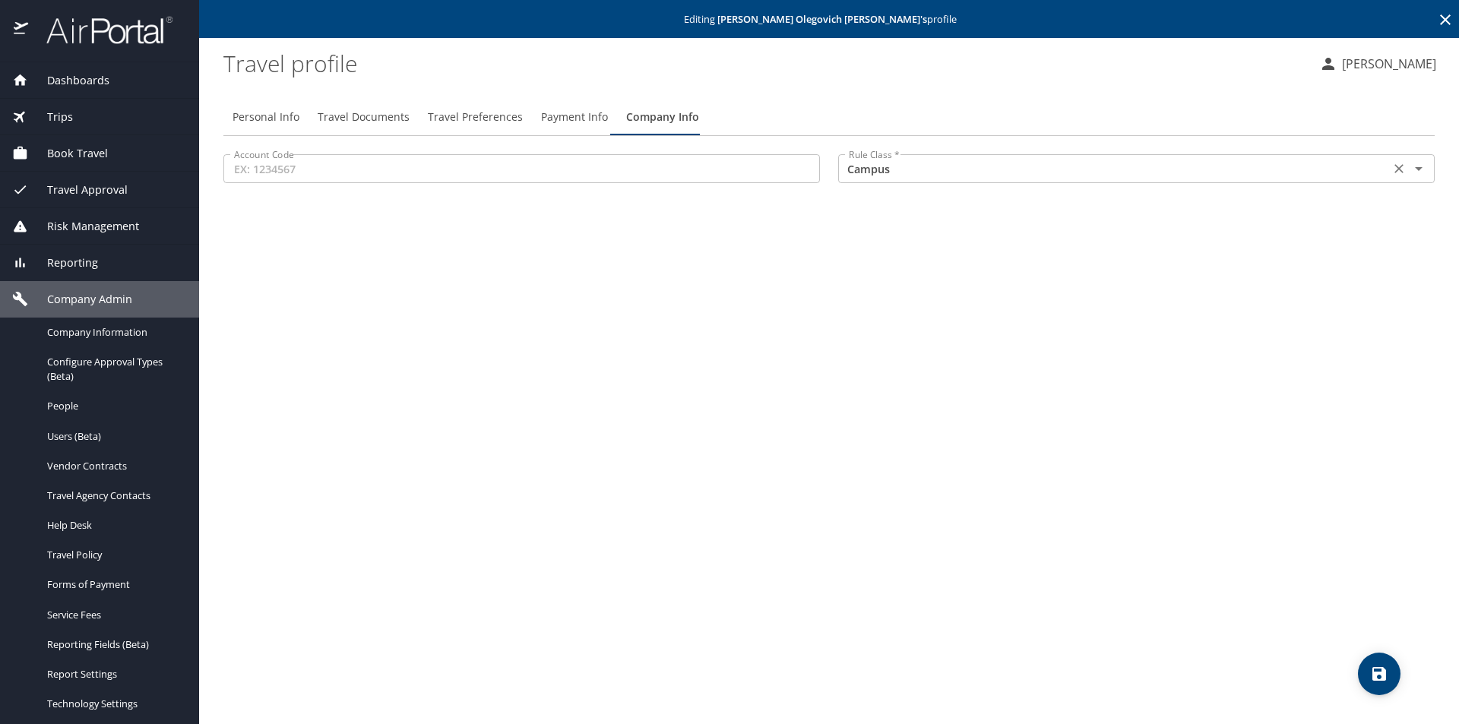
click at [1421, 171] on icon "Open" at bounding box center [1418, 169] width 18 height 18
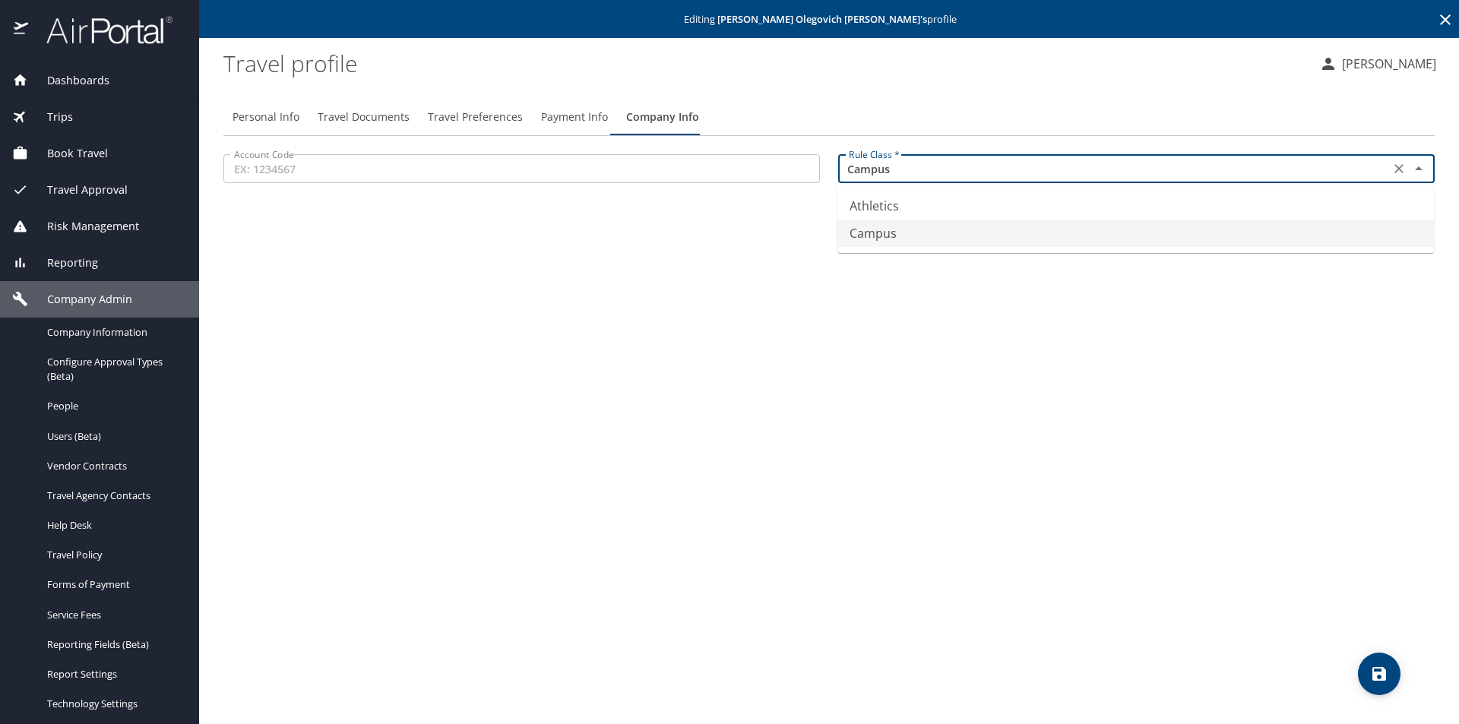
click at [1421, 171] on icon "Close" at bounding box center [1418, 169] width 18 height 18
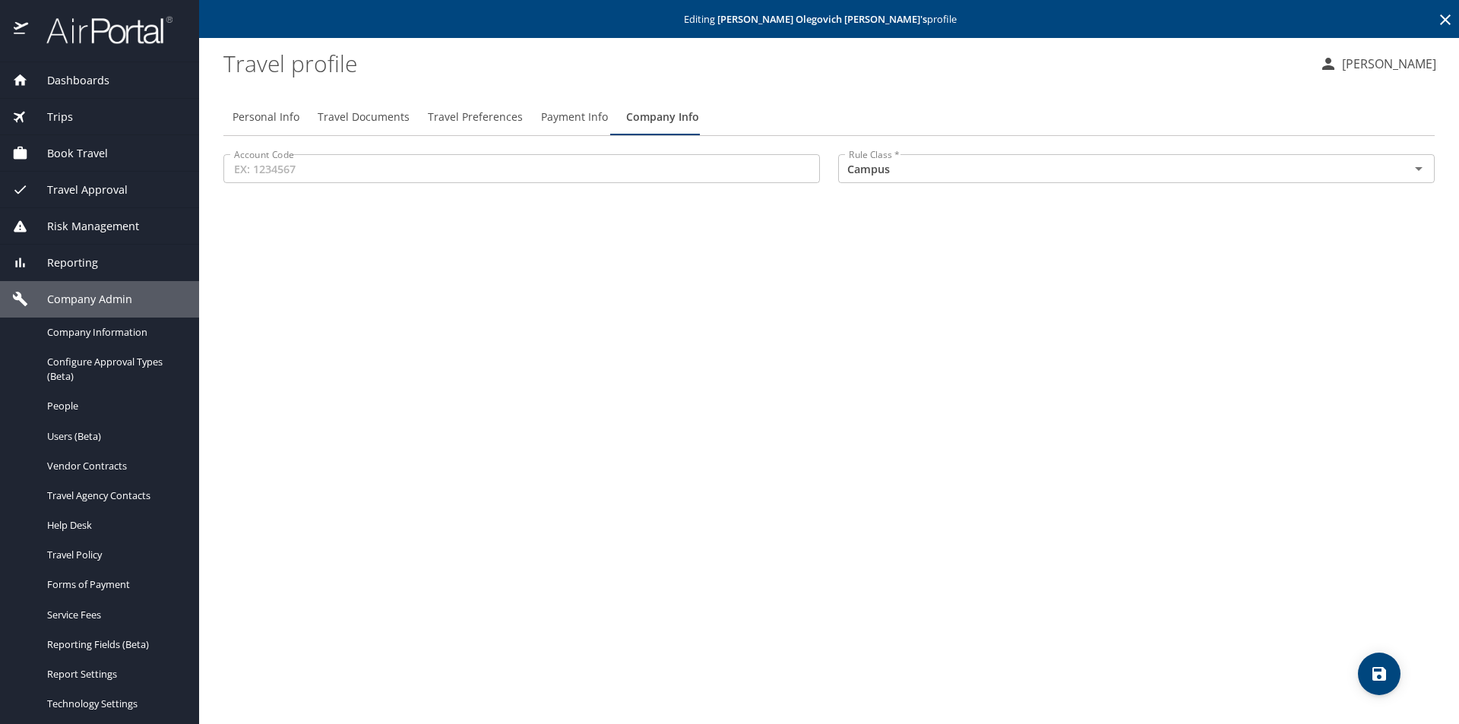
click at [1048, 88] on div "Personal Info Travel Documents Travel Preferences Payment Info Company Info Acc…" at bounding box center [828, 405] width 1211 height 637
click at [66, 431] on span "Users (Beta)" at bounding box center [114, 436] width 134 height 14
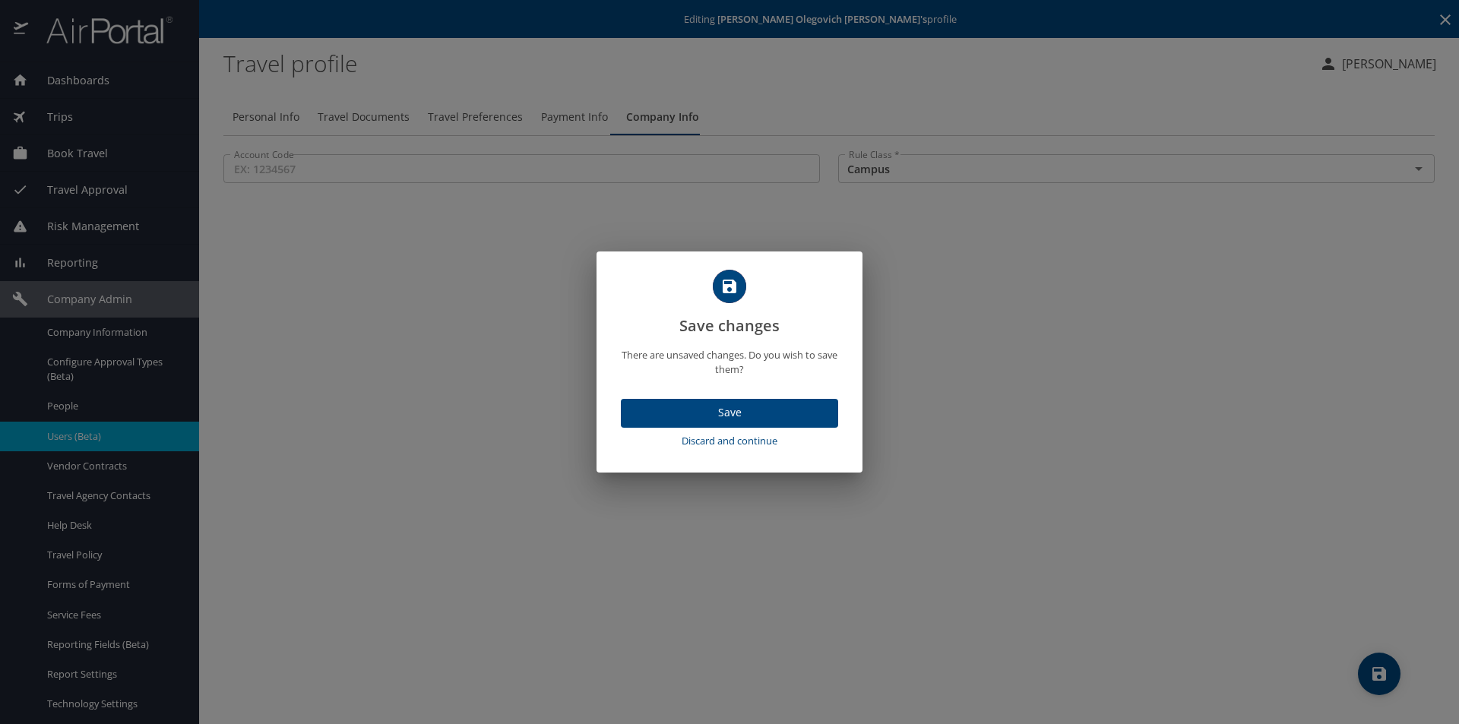
click at [770, 436] on span "Discard and continue" at bounding box center [729, 440] width 205 height 17
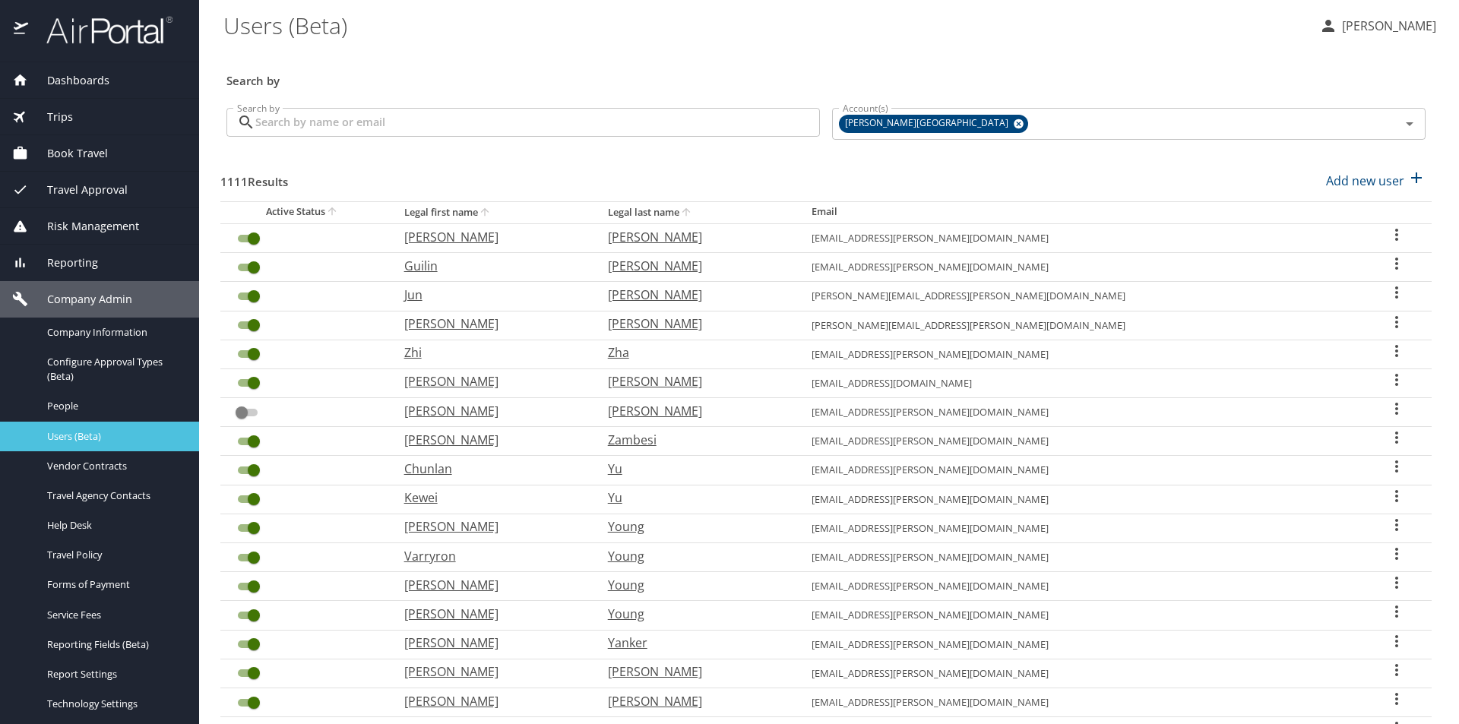
click at [75, 436] on span "Users (Beta)" at bounding box center [114, 436] width 134 height 14
click at [70, 431] on span "Users (Beta)" at bounding box center [114, 436] width 134 height 14
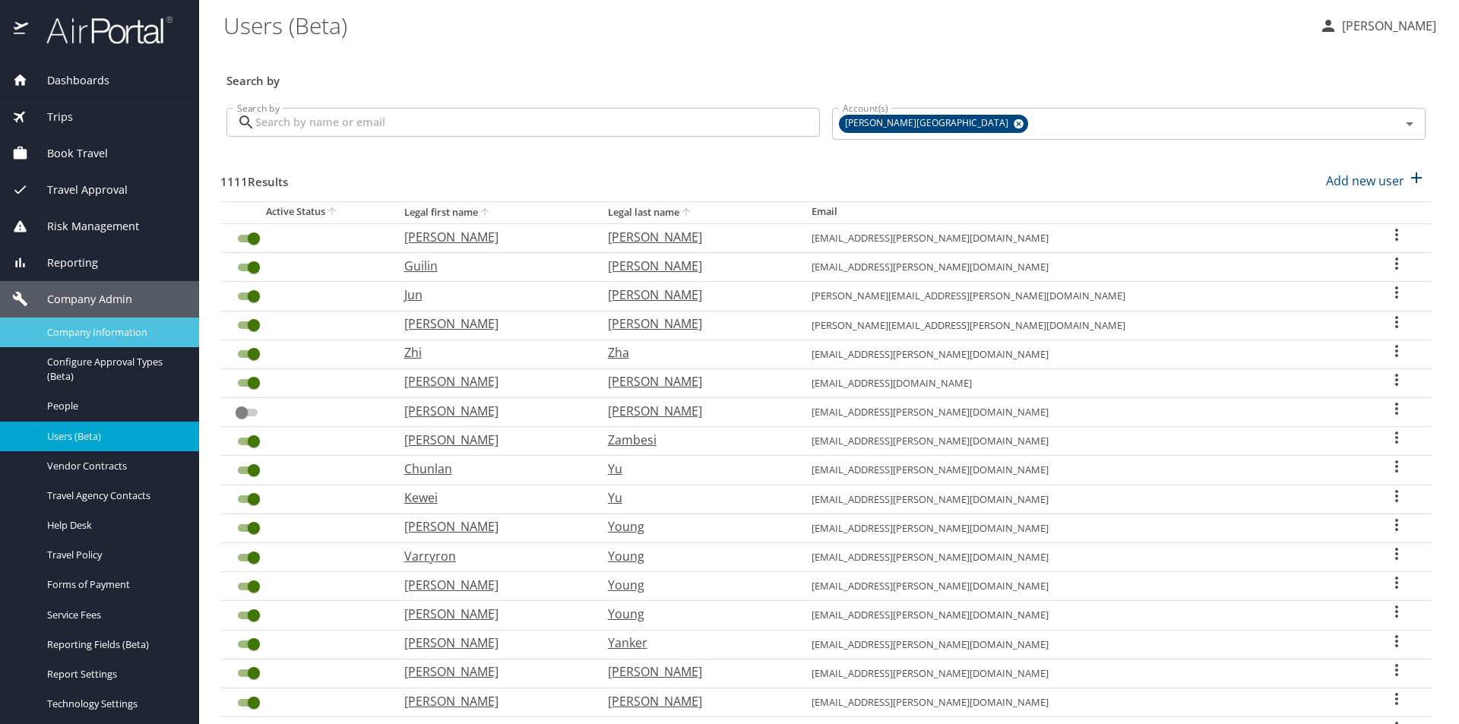
click at [81, 334] on span "Company Information" at bounding box center [114, 332] width 134 height 14
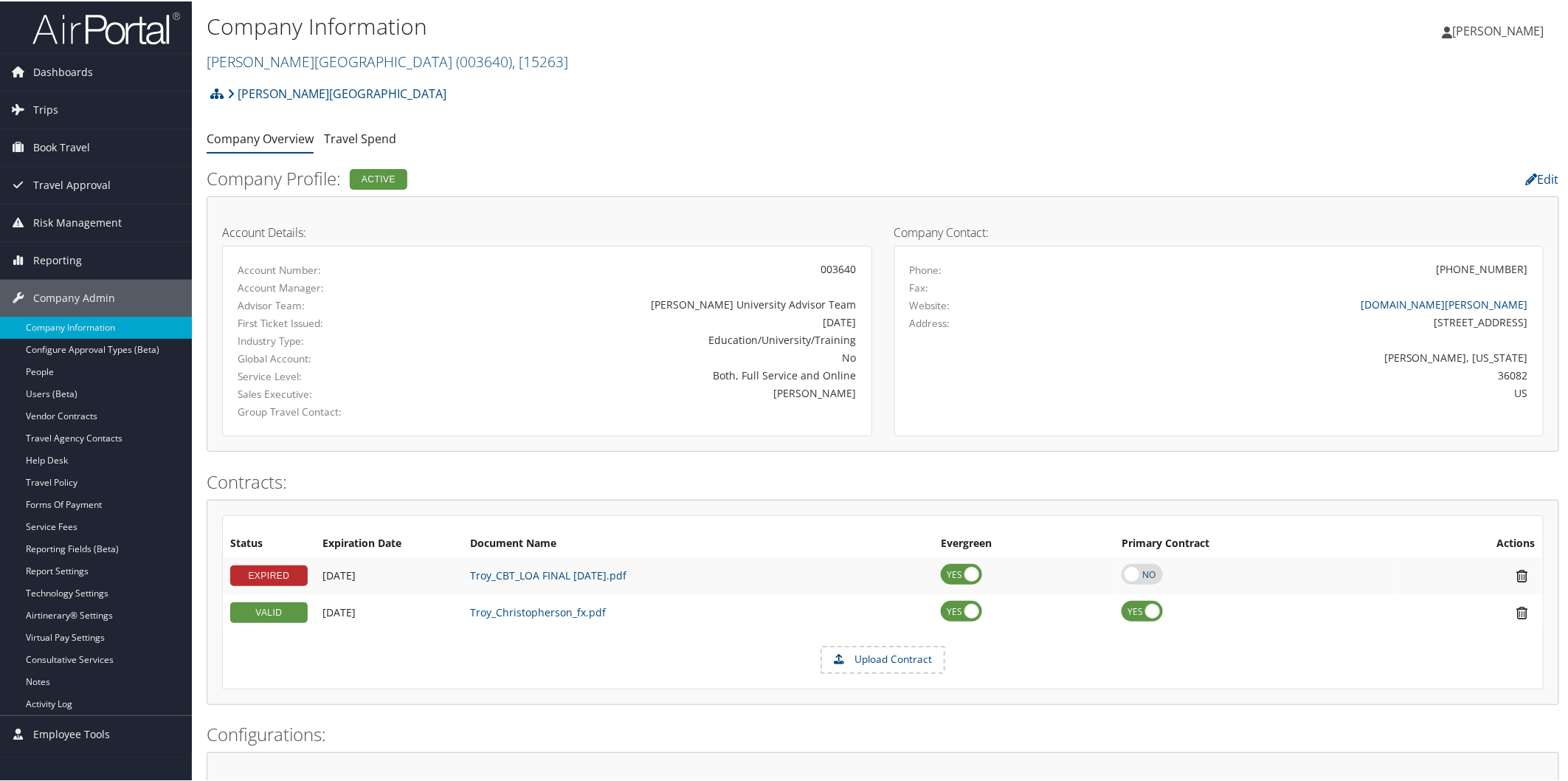
scroll to position [600, 0]
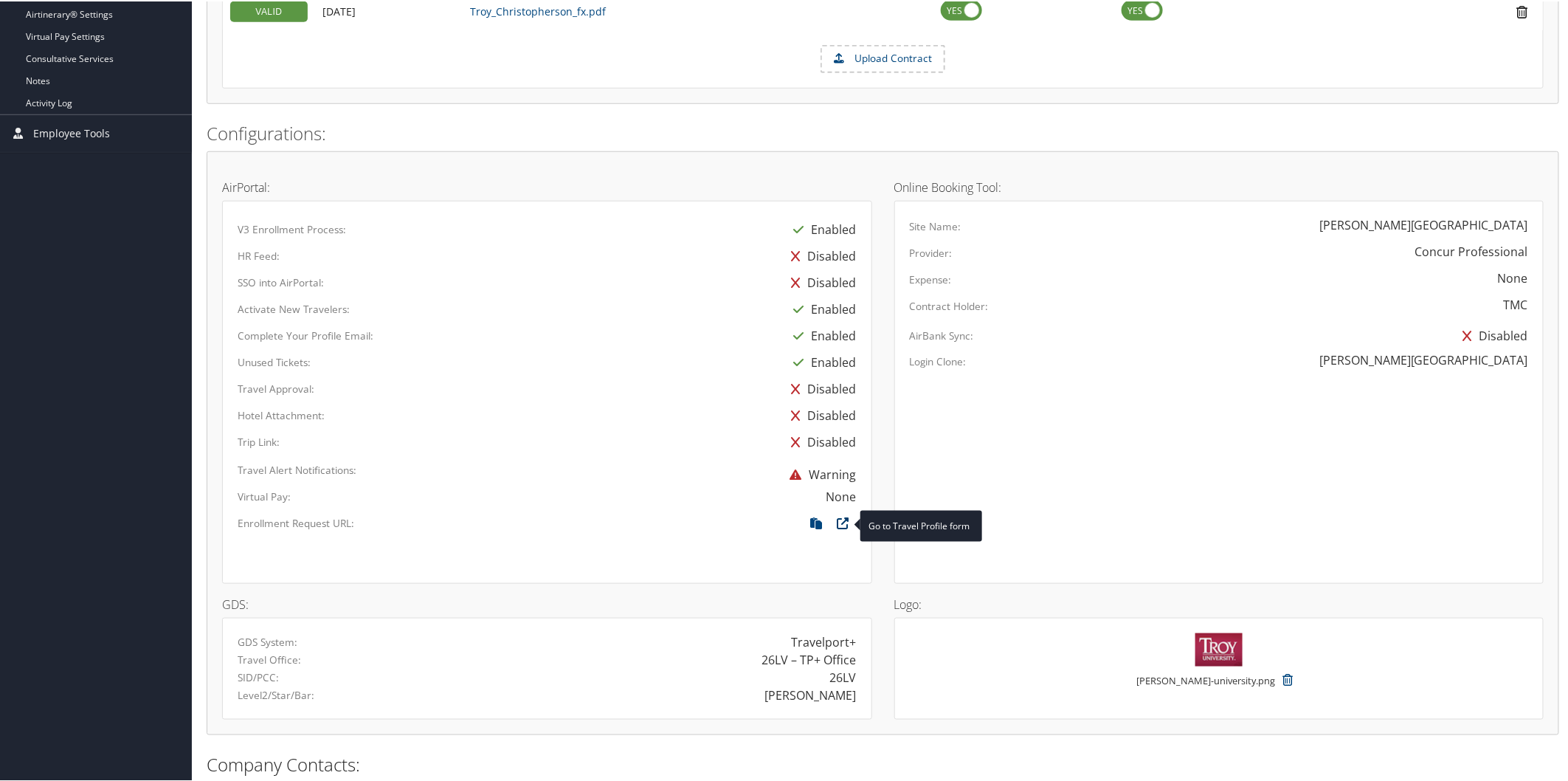
click at [843, 523] on icon at bounding box center [843, 526] width 26 height 19
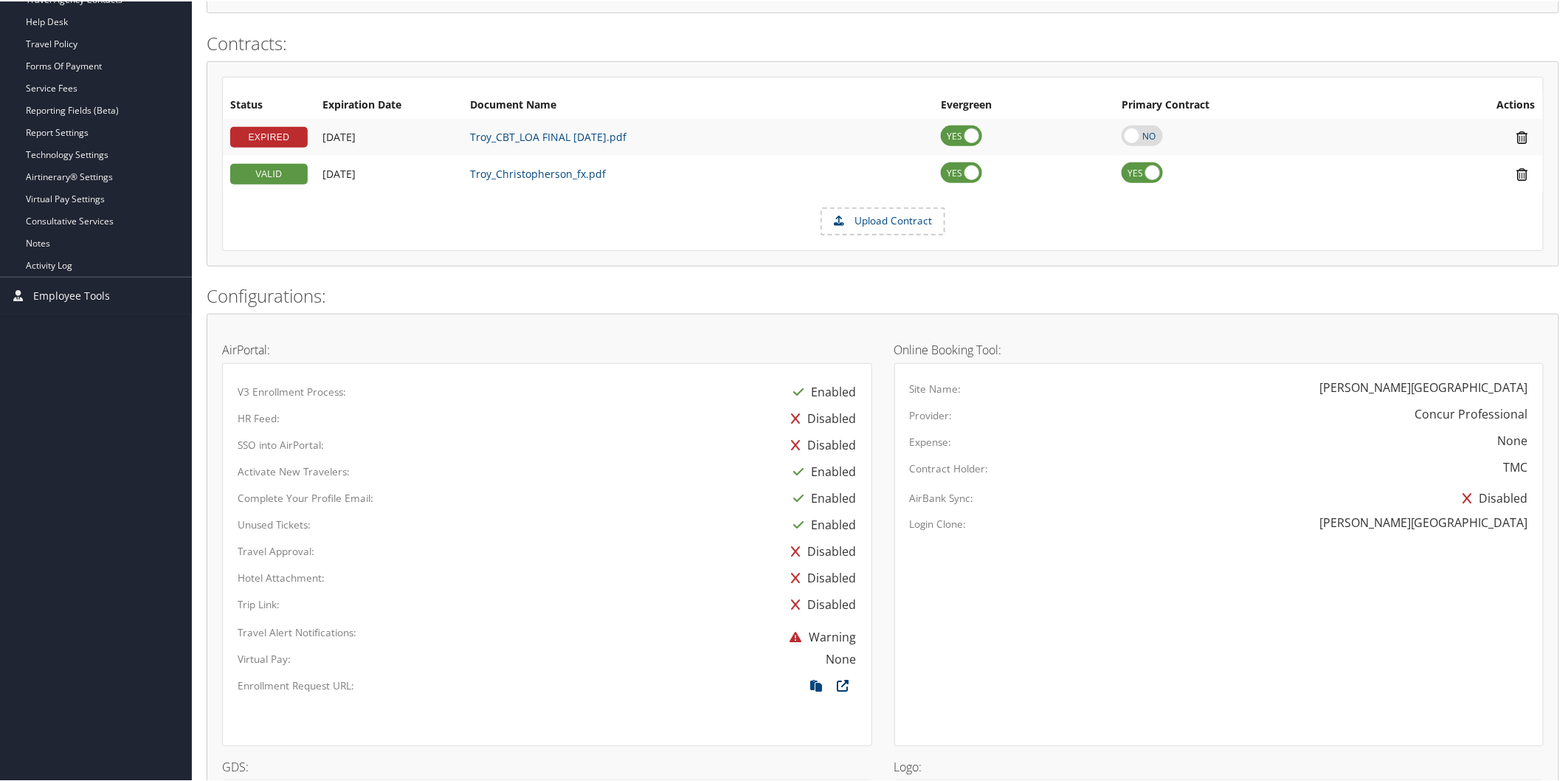
scroll to position [0, 0]
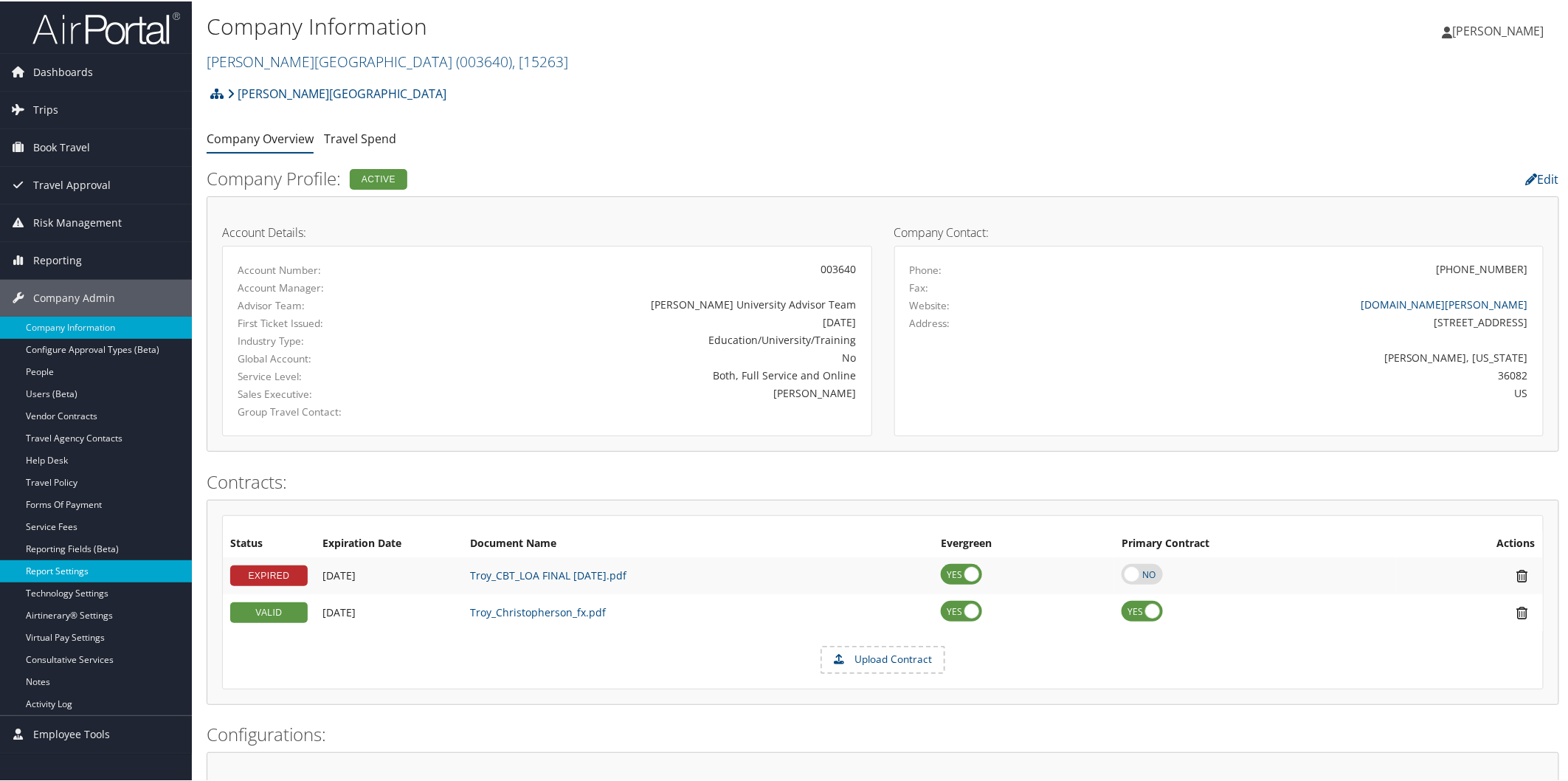
click at [77, 569] on link "Report Settings" at bounding box center [96, 569] width 192 height 22
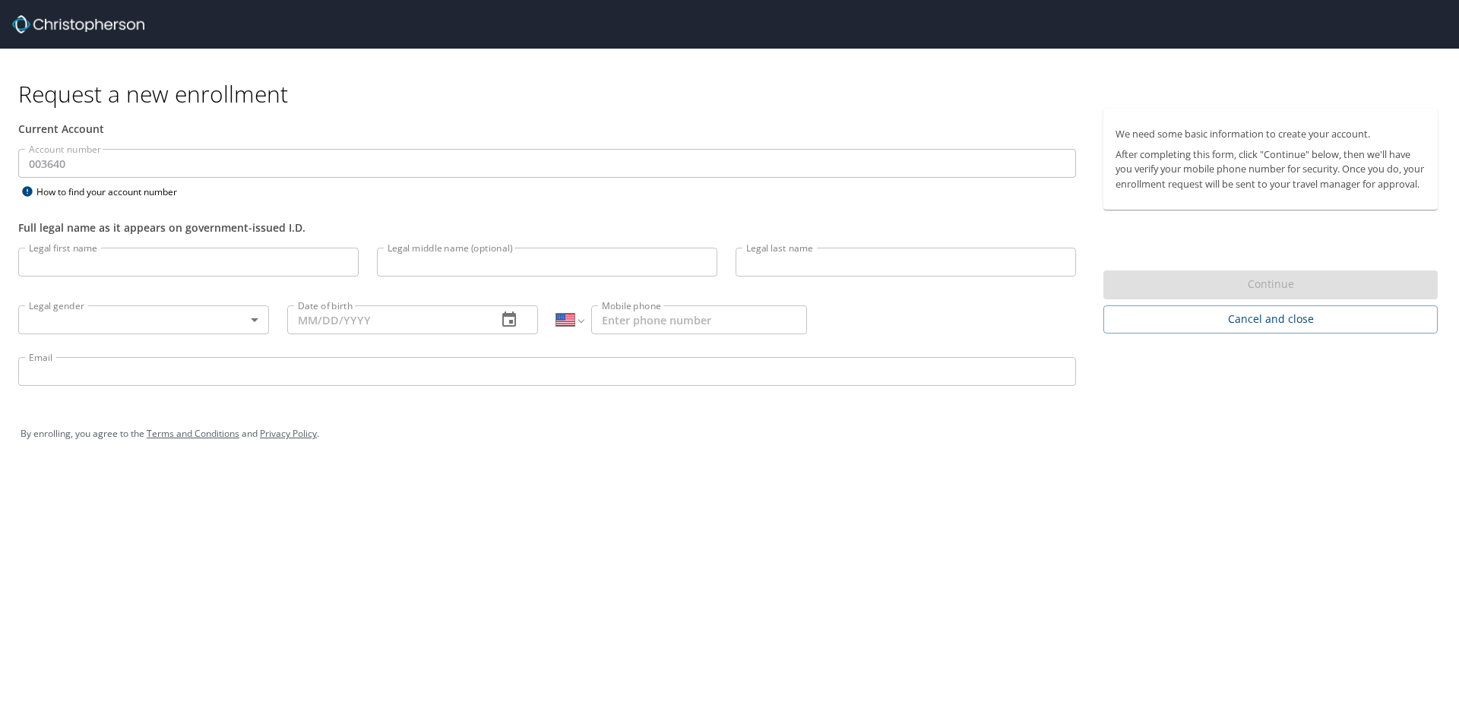
select select "US"
click at [1040, 524] on div "Request a new enrollment Current Account Account number 003640 Account number H…" at bounding box center [729, 362] width 1459 height 724
click at [877, 59] on div "Request a new enrollment" at bounding box center [733, 79] width 1431 height 60
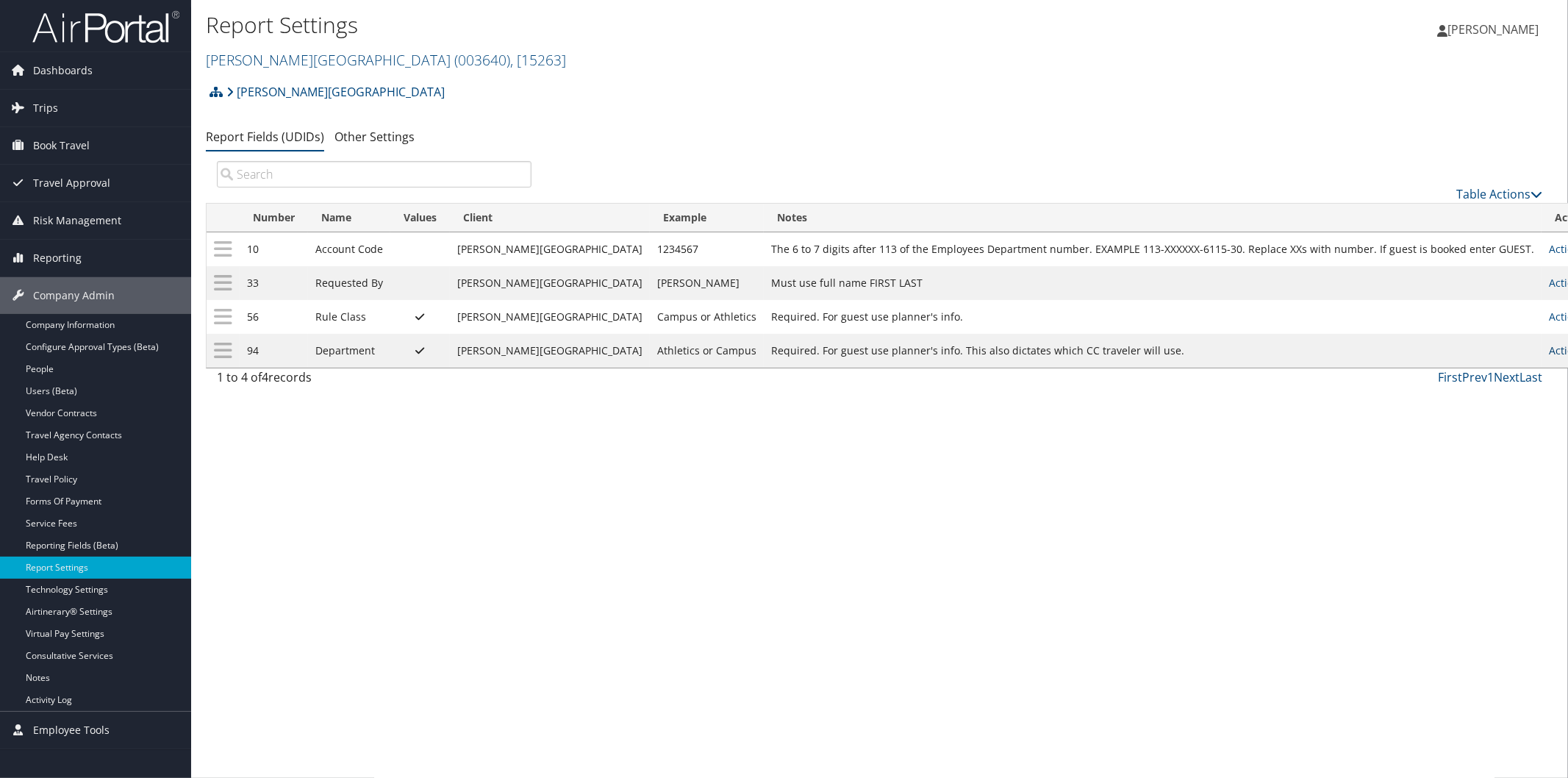
click at [1568, 353] on icon at bounding box center [1590, 350] width 11 height 11
click at [1483, 424] on link "Edit" at bounding box center [1459, 426] width 159 height 25
select select "both"
select select "profiled"
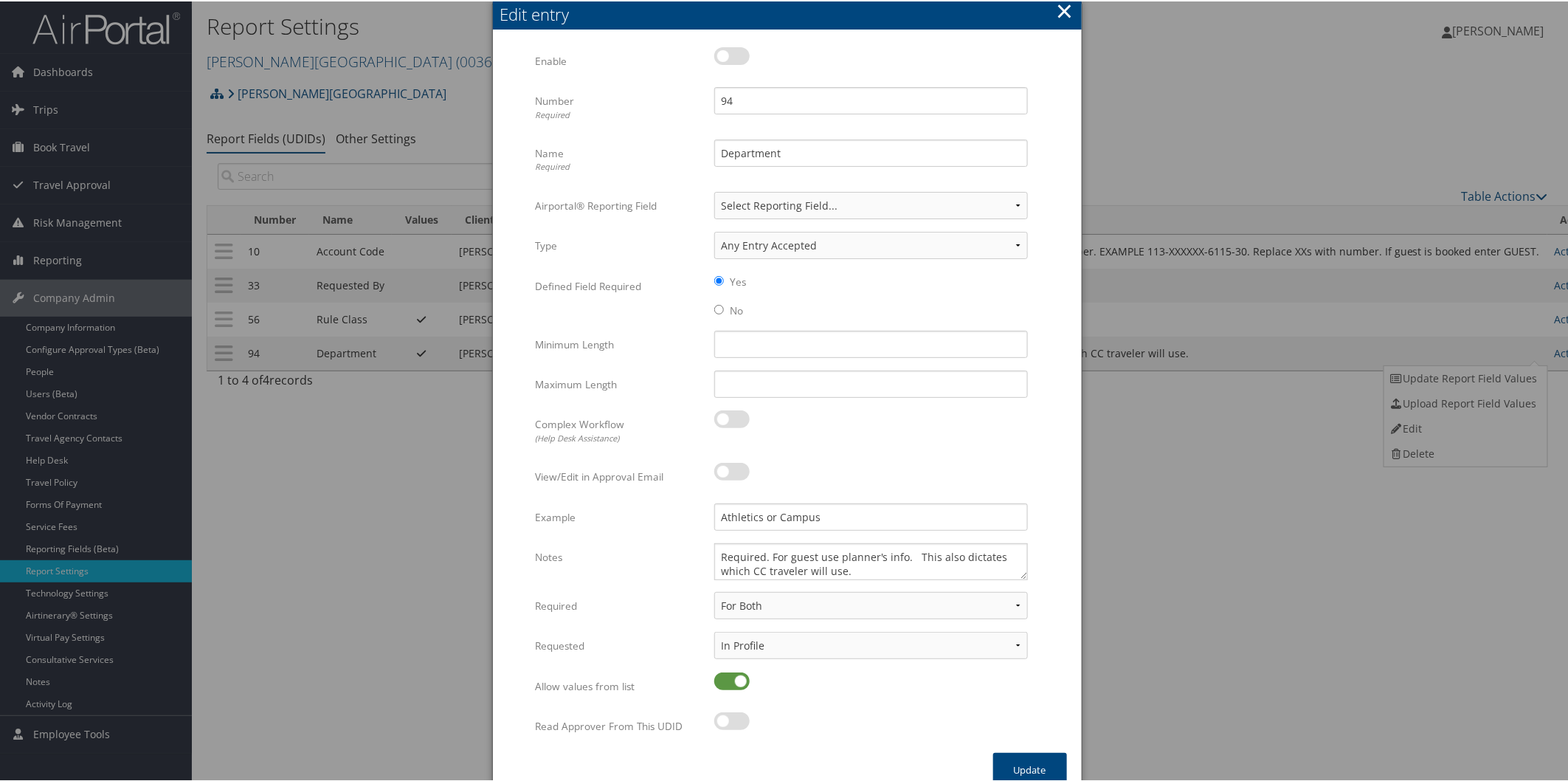
click at [1066, 11] on button "×" at bounding box center [1064, 10] width 17 height 29
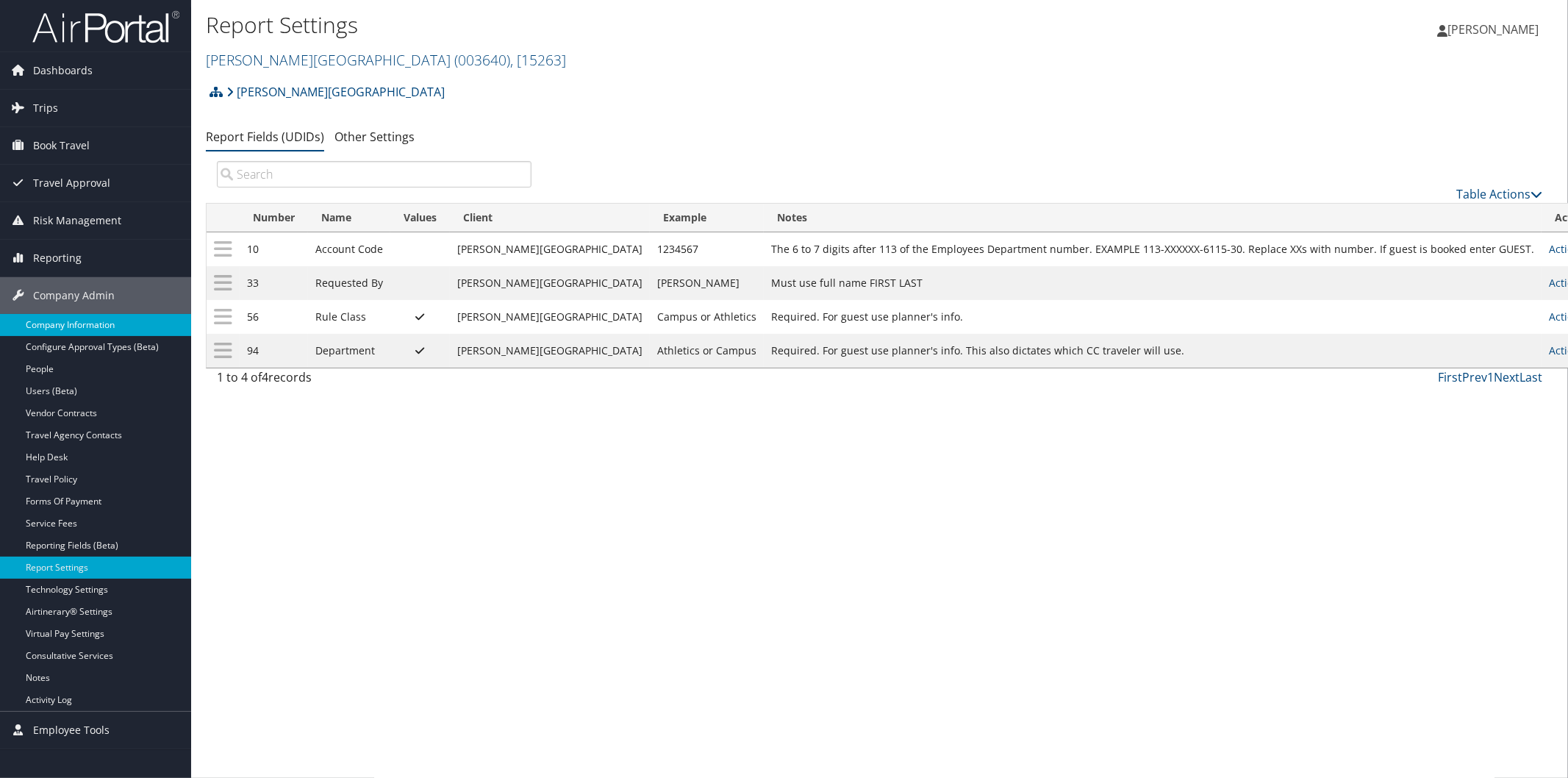
click at [53, 321] on link "Company Information" at bounding box center [96, 324] width 192 height 22
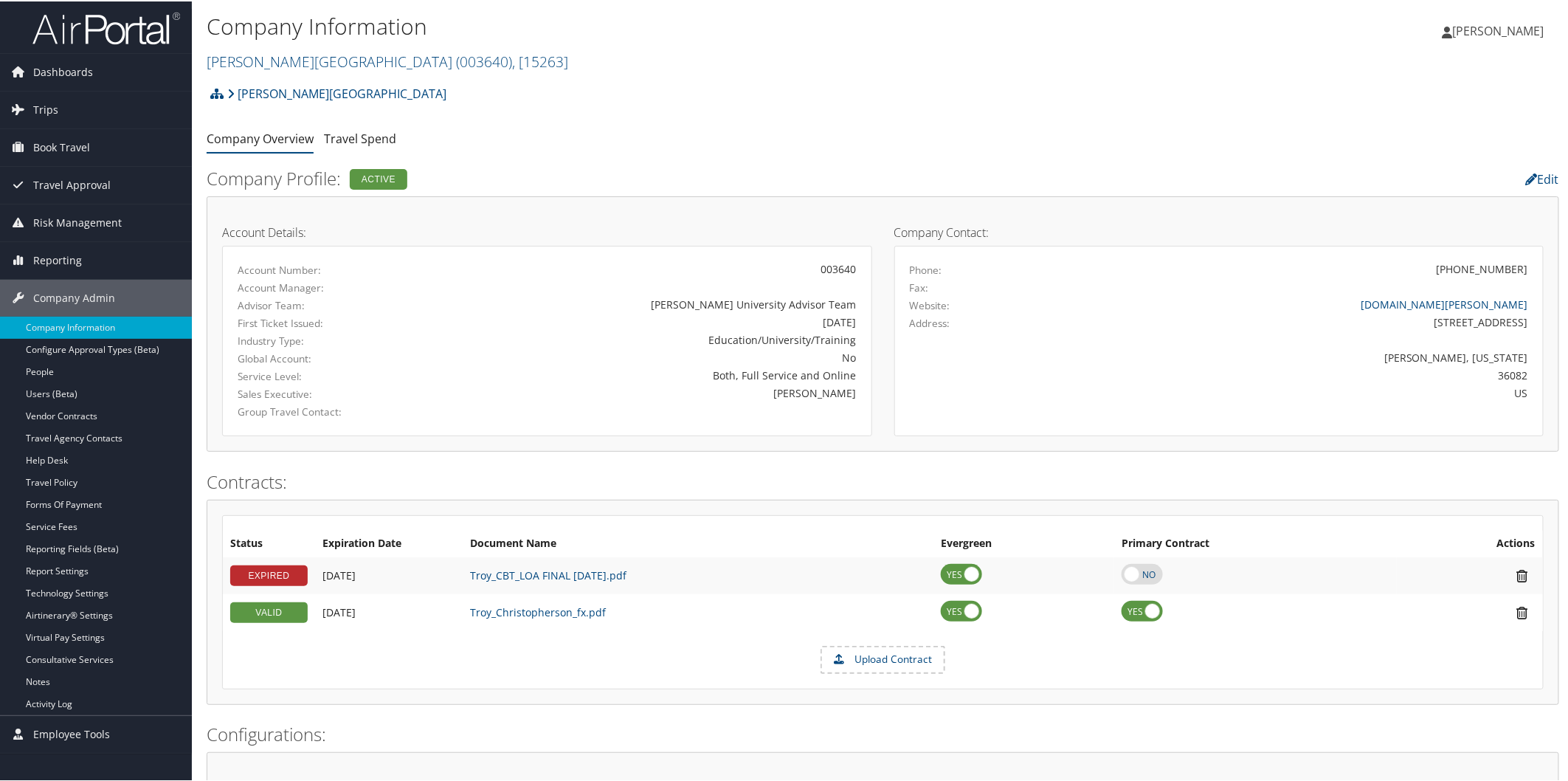
scroll to position [600, 0]
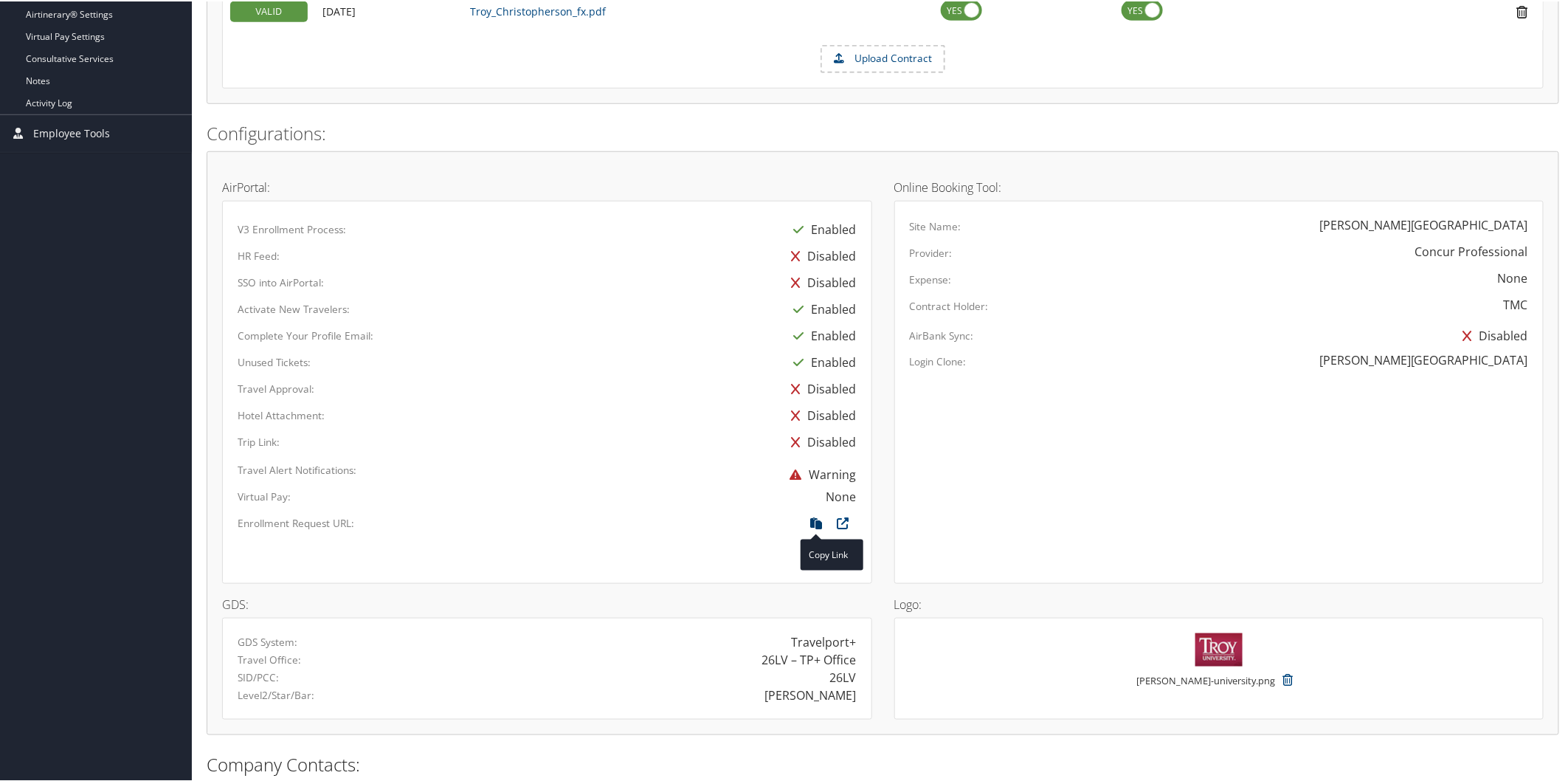
click at [813, 522] on icon at bounding box center [816, 526] width 26 height 19
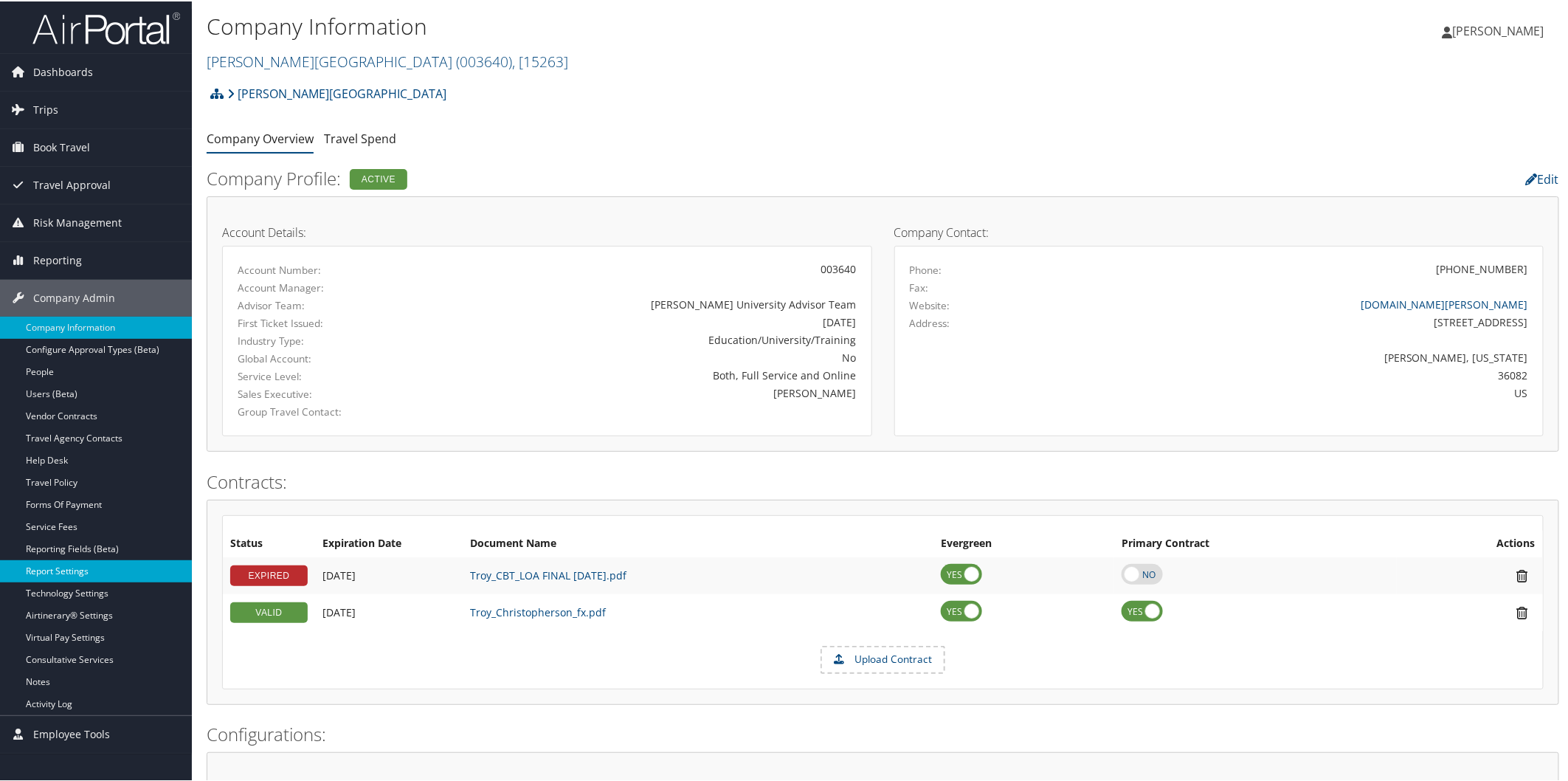
click at [79, 566] on link "Report Settings" at bounding box center [96, 569] width 192 height 22
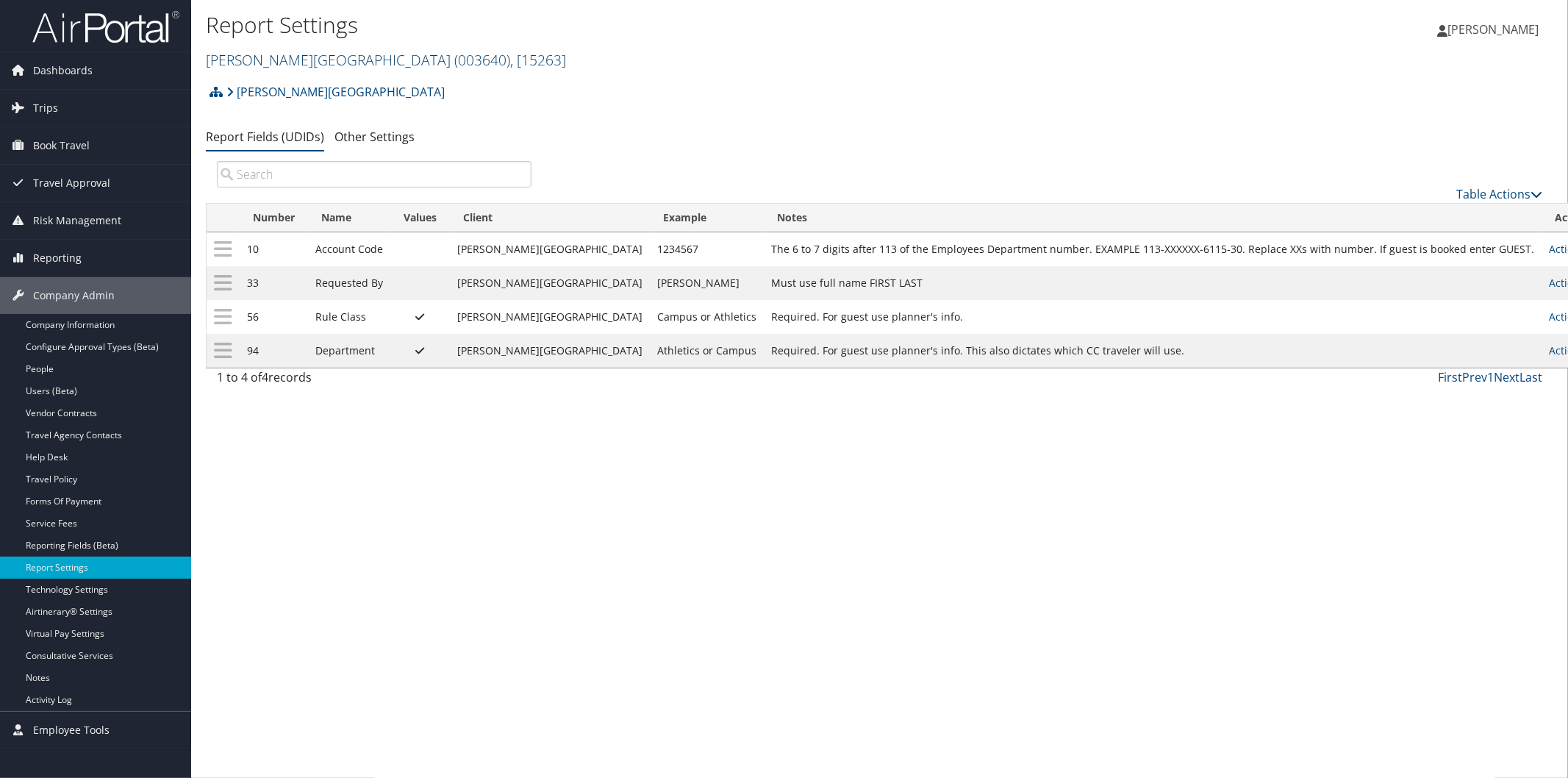
click at [301, 62] on link "Troy University ( 003640 ) , [ 15263 ]" at bounding box center [386, 60] width 360 height 20
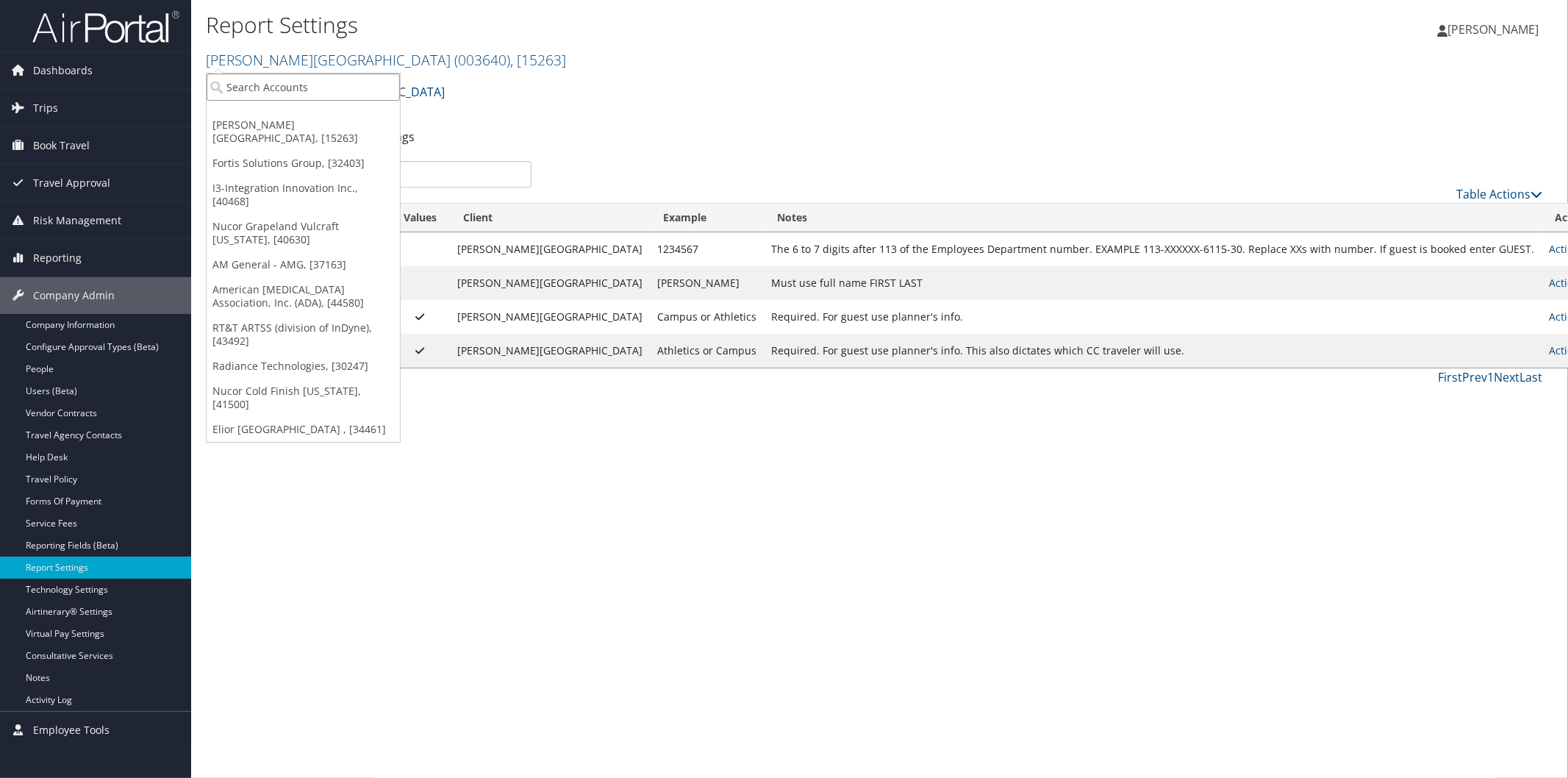
click at [315, 88] on input "search" at bounding box center [303, 87] width 194 height 27
type input "mcleod"
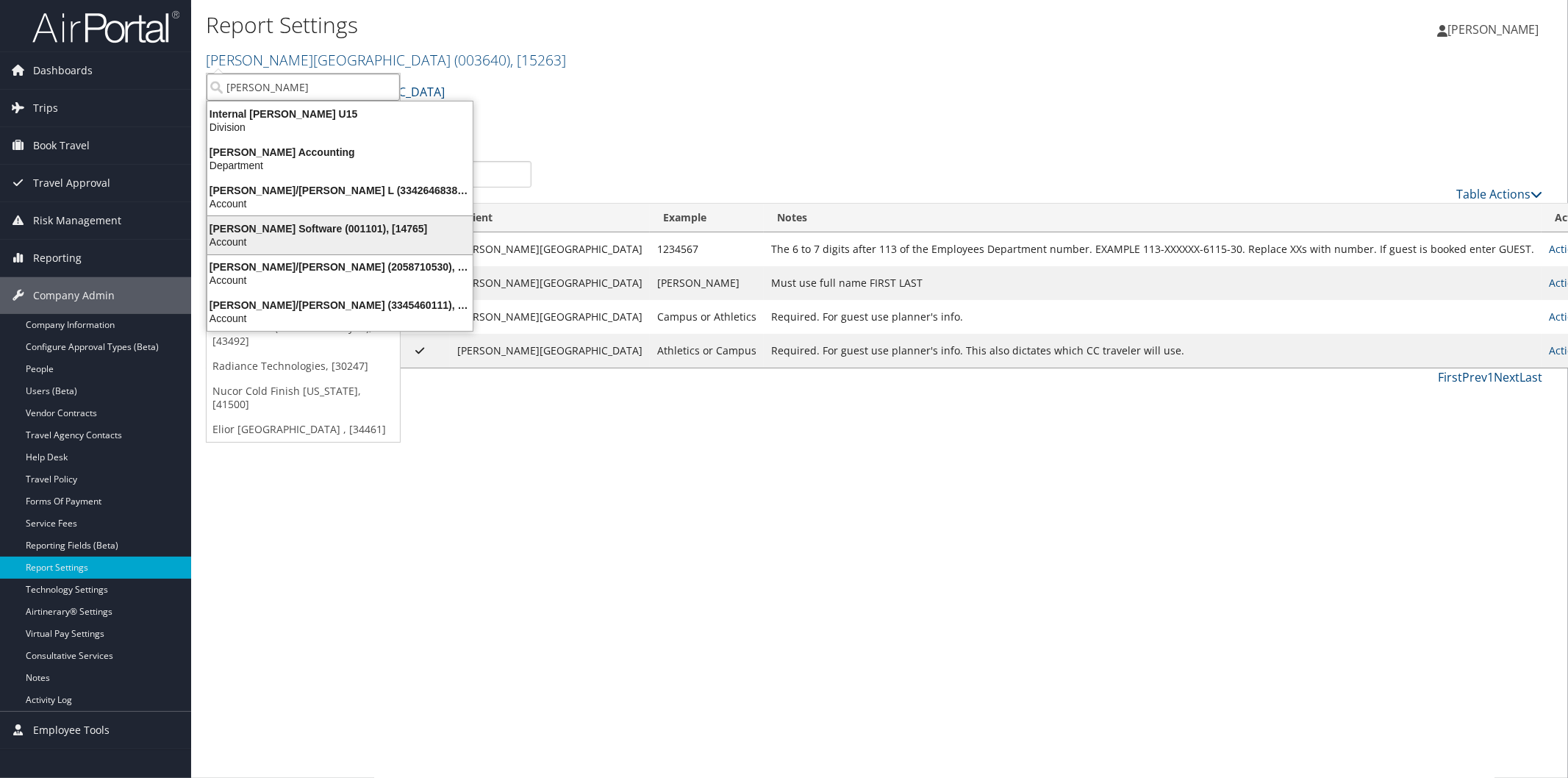
click at [236, 227] on div "McLeod Software (001101), [14765]" at bounding box center [340, 228] width 283 height 14
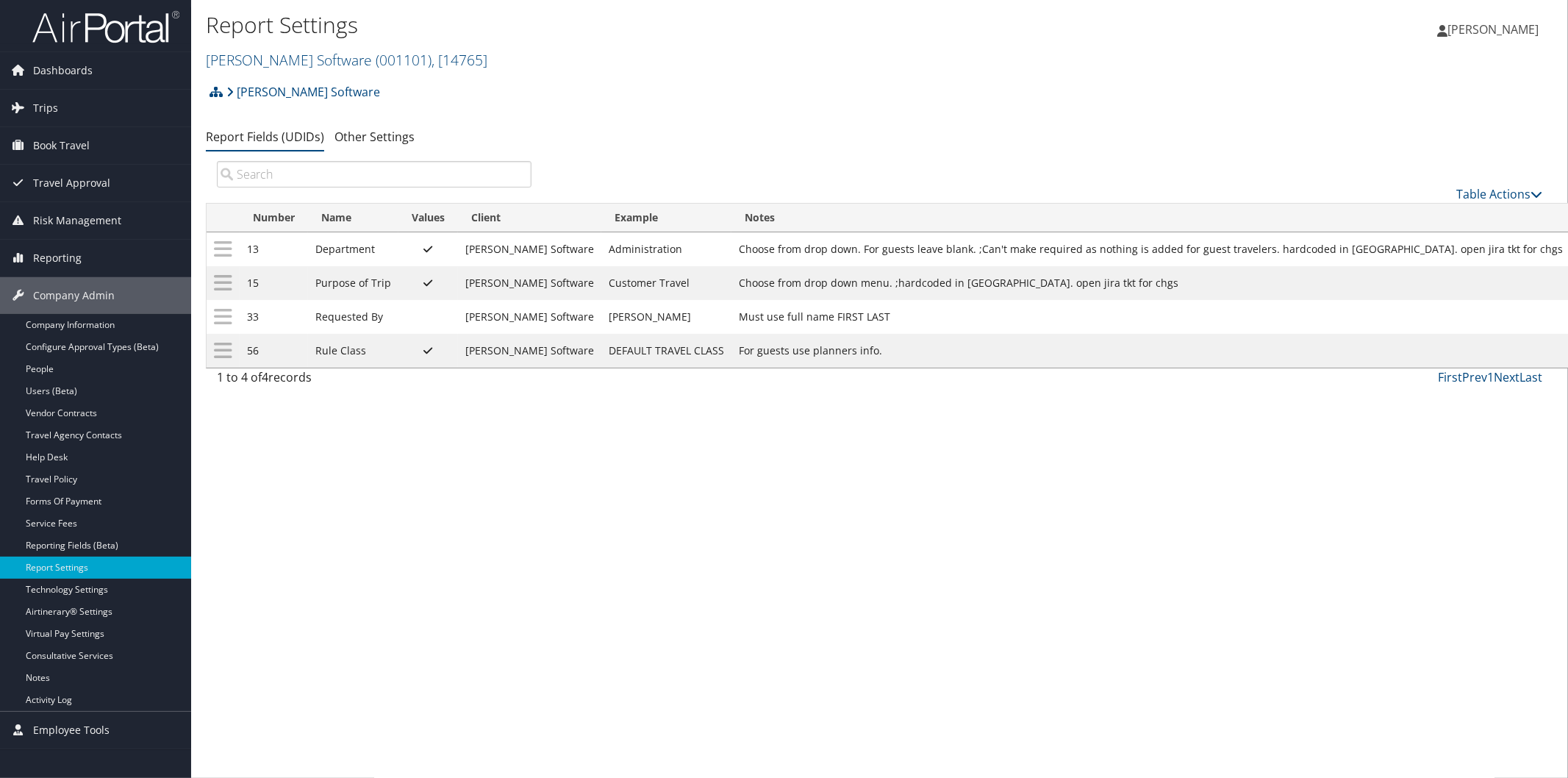
click at [124, 26] on img at bounding box center [106, 27] width 147 height 35
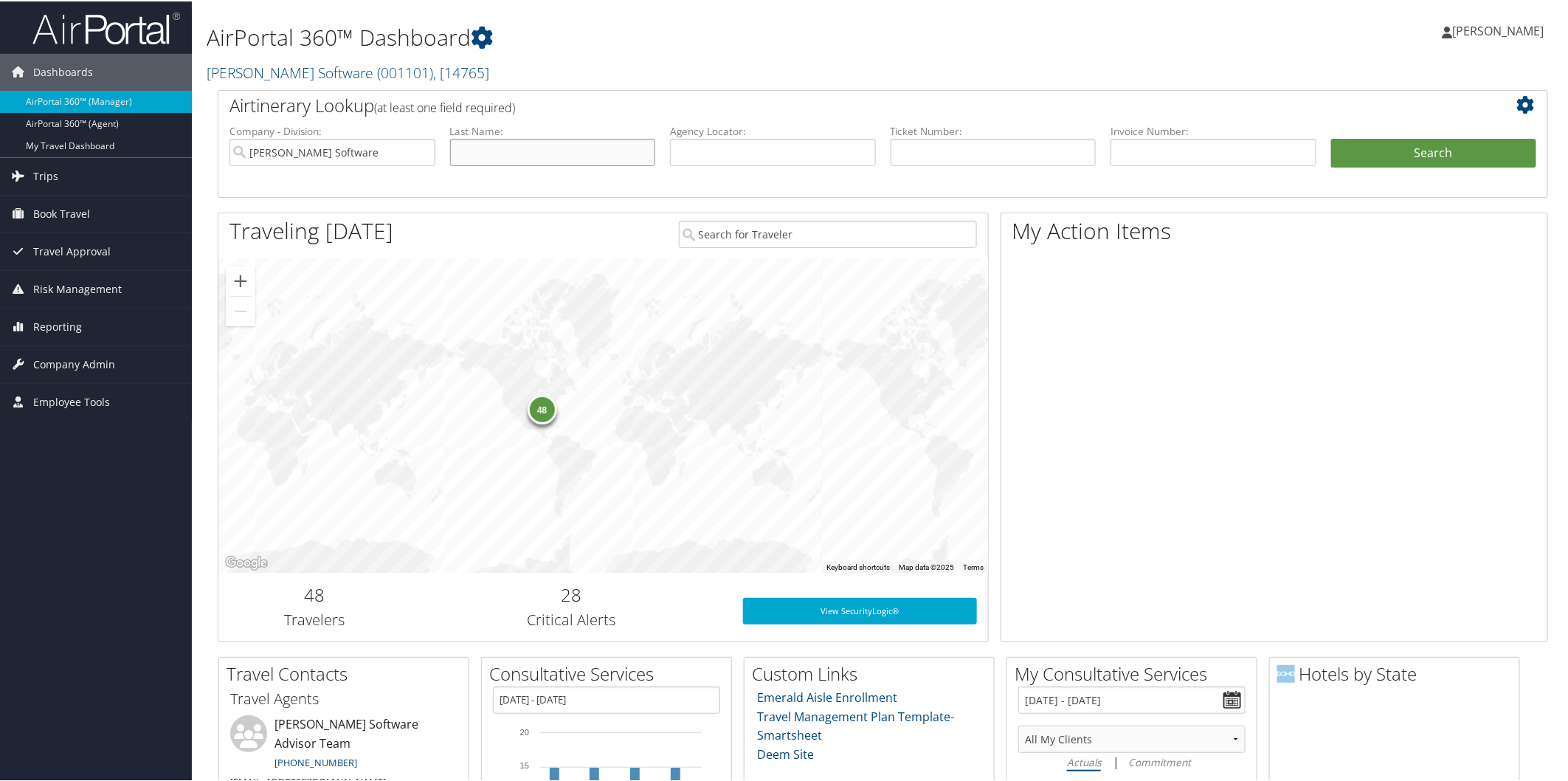
click at [508, 149] on input "text" at bounding box center [553, 151] width 206 height 27
type input "[PERSON_NAME]"
click at [1389, 143] on button "Search" at bounding box center [1434, 152] width 206 height 29
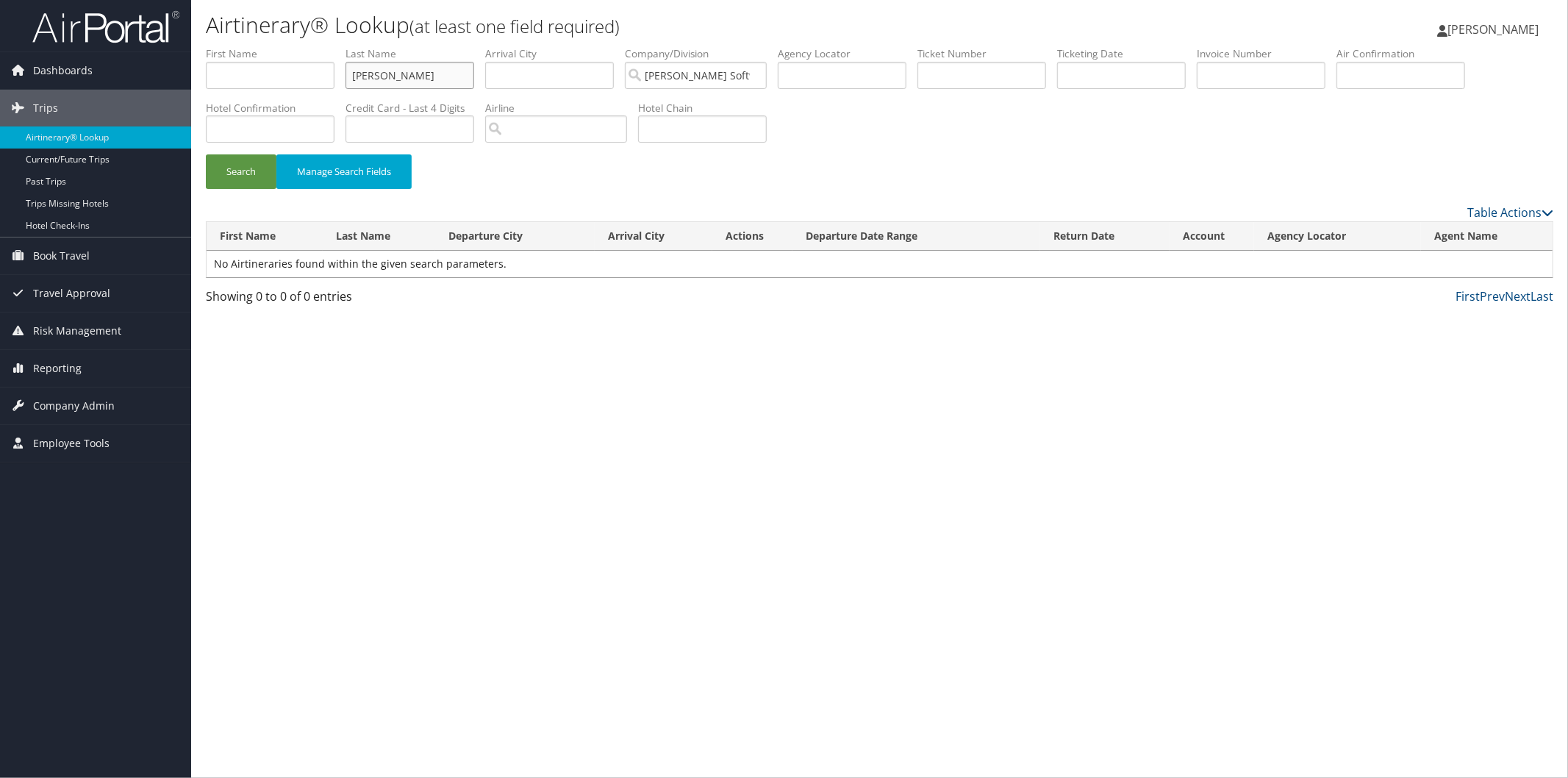
click at [373, 78] on input "[PERSON_NAME]" at bounding box center [409, 75] width 129 height 27
type input "[PERSON_NAME]"
click at [237, 180] on button "Search" at bounding box center [241, 172] width 71 height 35
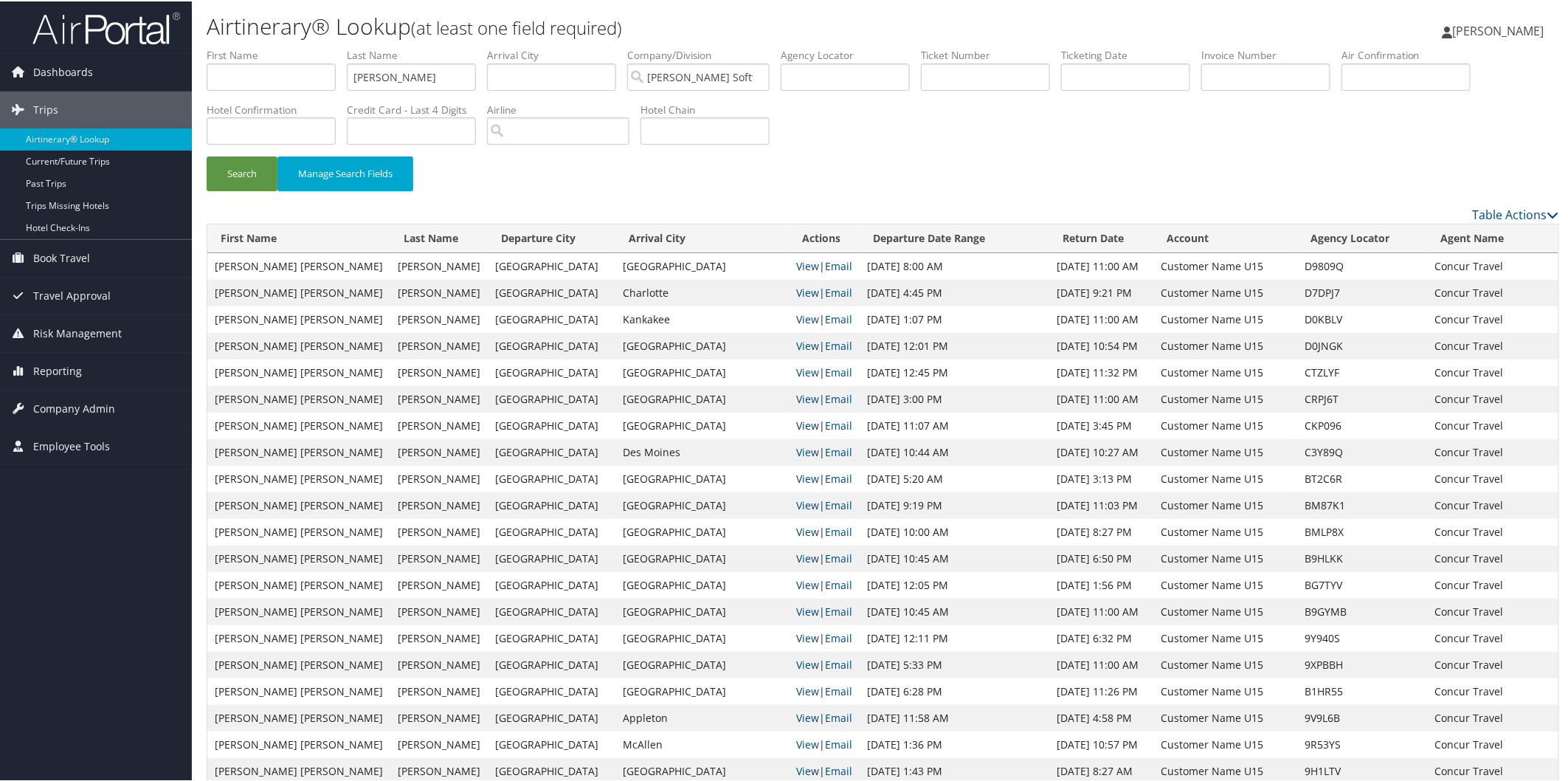
click at [797, 425] on link "View" at bounding box center [808, 424] width 23 height 14
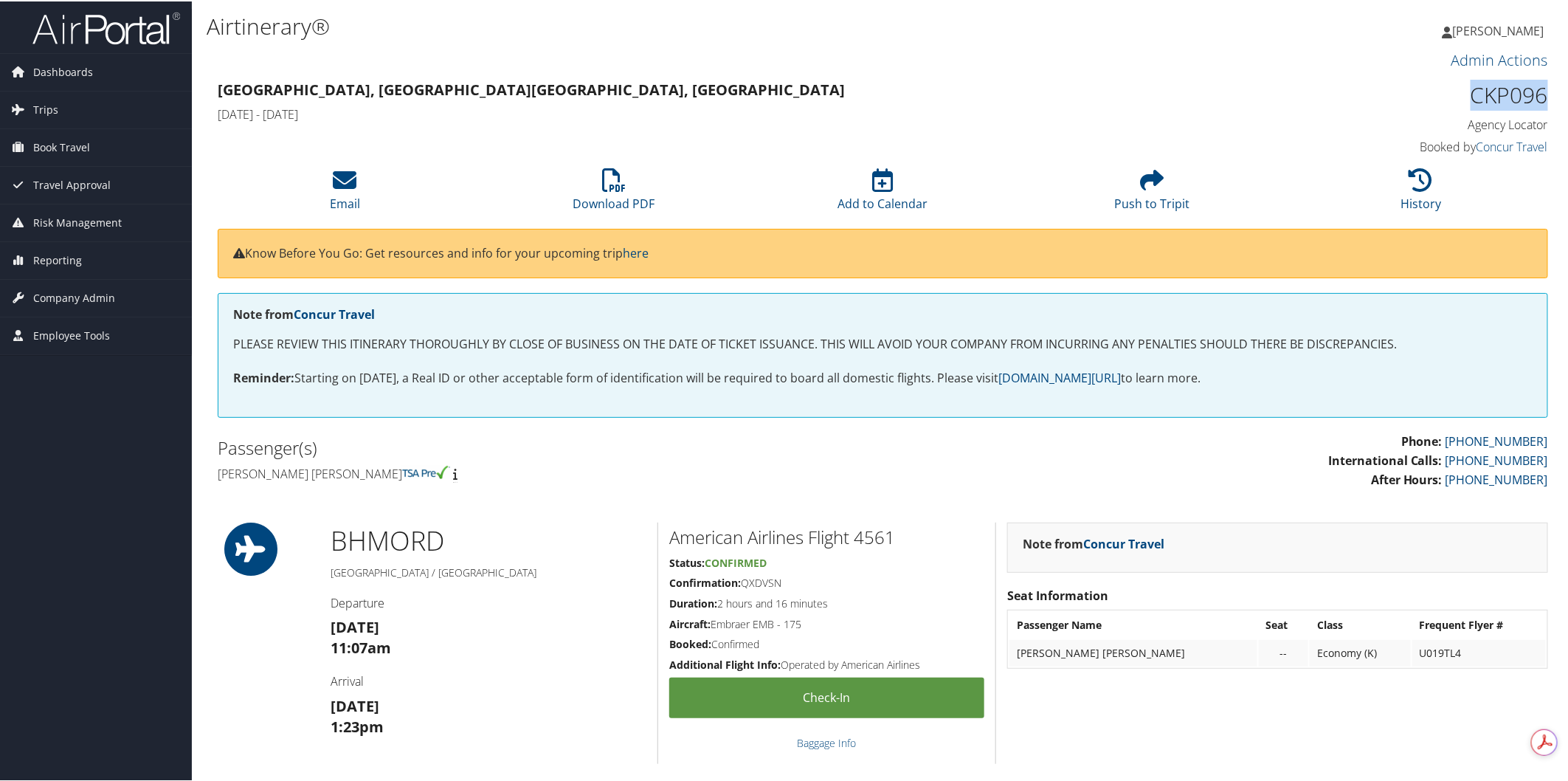
drag, startPoint x: 1461, startPoint y: 101, endPoint x: 1545, endPoint y: 93, distance: 84.4
click at [1545, 93] on div "CKP096 Agency Locator Agency Locator CKP096 Booked by Concur Travel Booked by C…" at bounding box center [1390, 117] width 338 height 85
copy h1 "CKP096"
